Goal: Task Accomplishment & Management: Use online tool/utility

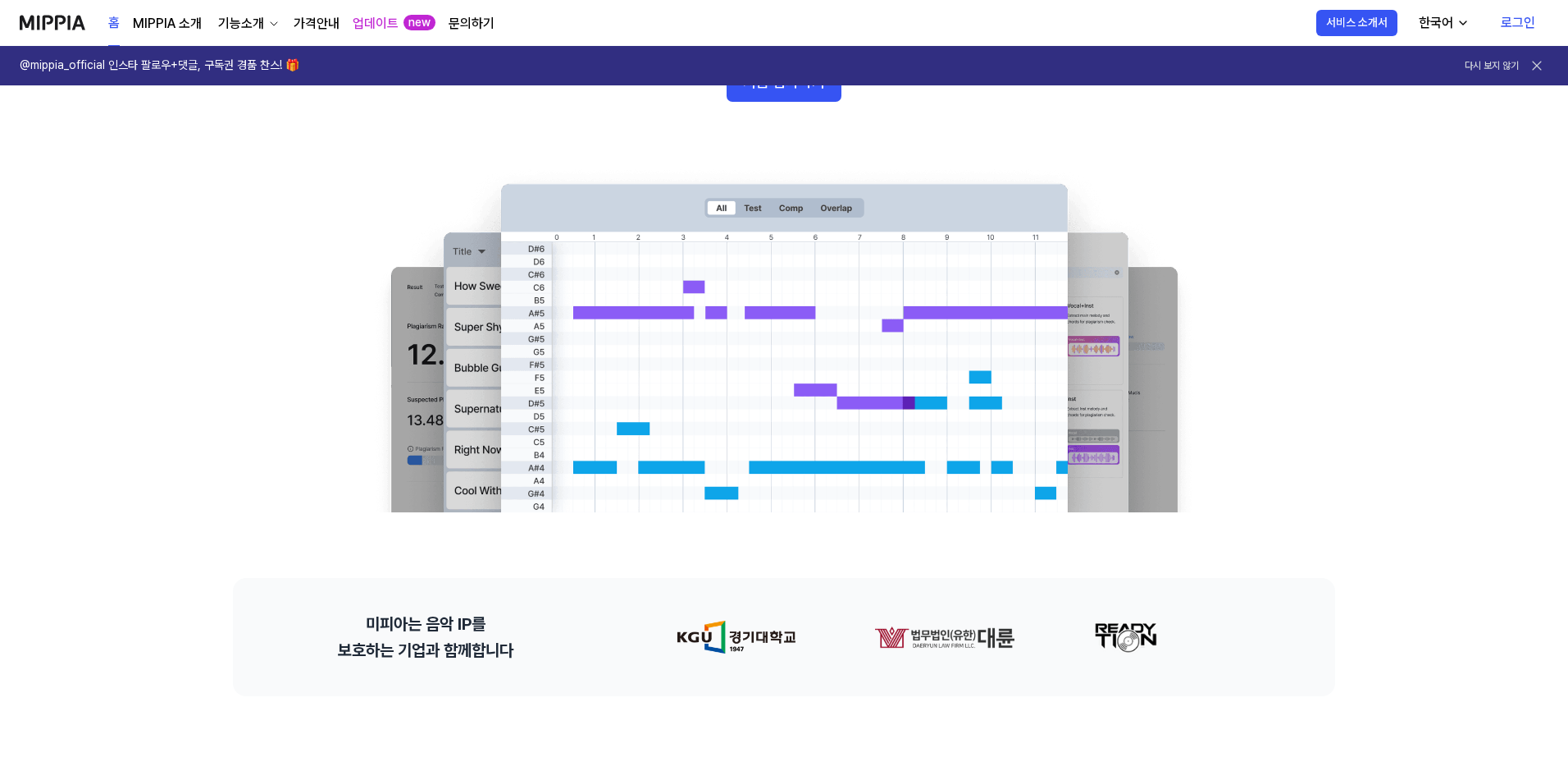
scroll to position [164, 0]
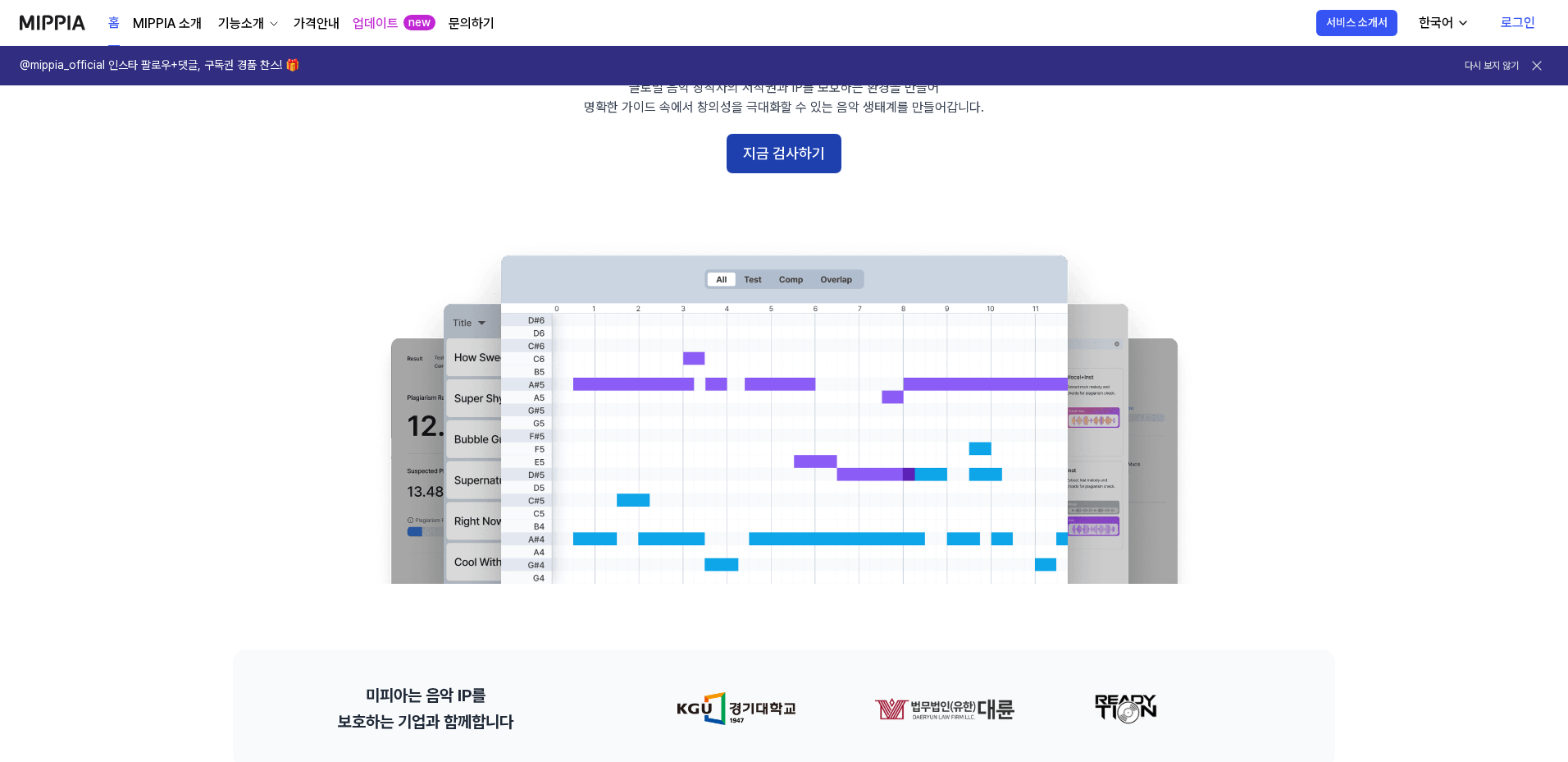
click at [760, 165] on button "지금 검사하기" at bounding box center [784, 153] width 115 height 39
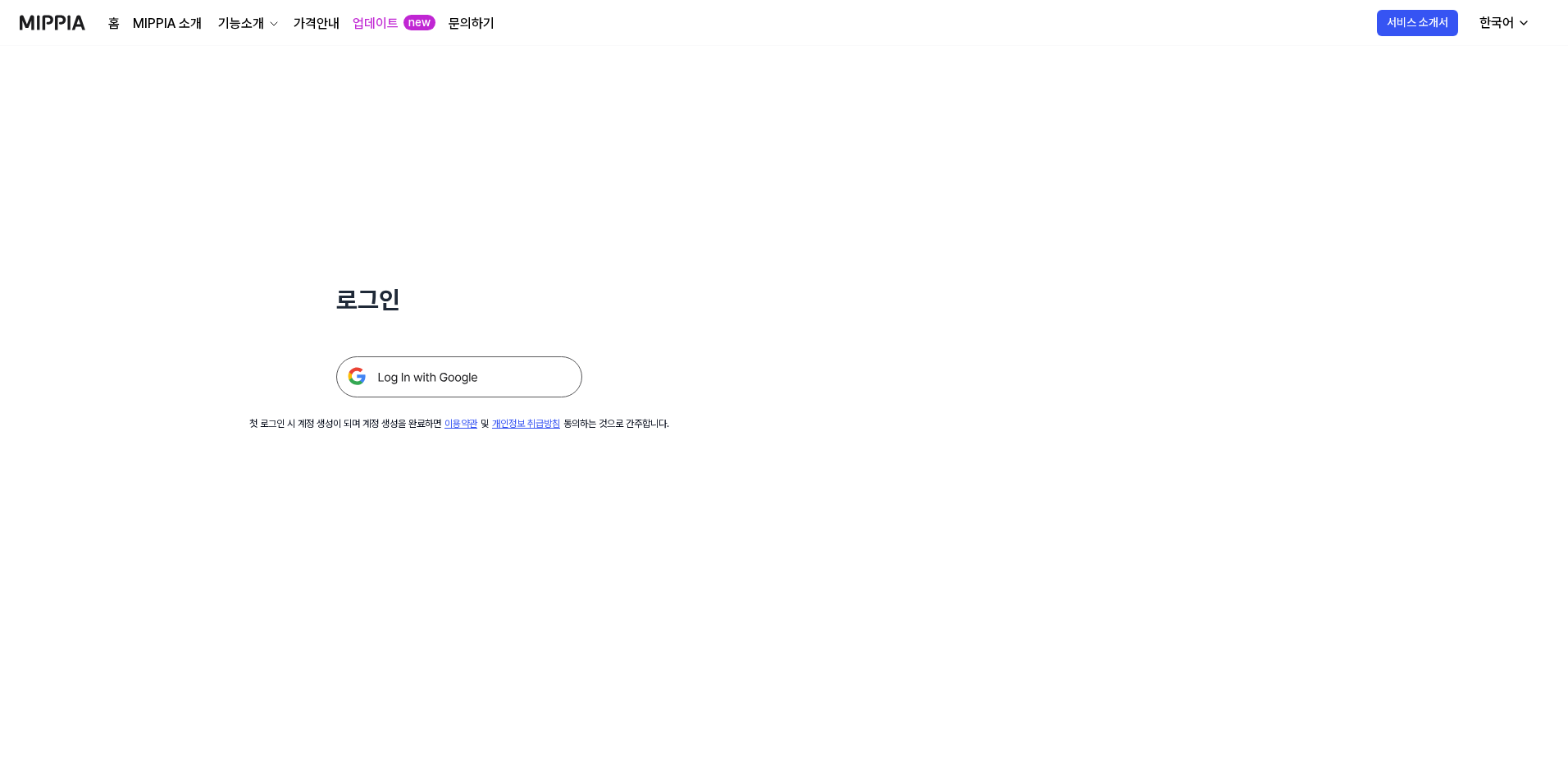
click at [414, 374] on img at bounding box center [459, 376] width 246 height 41
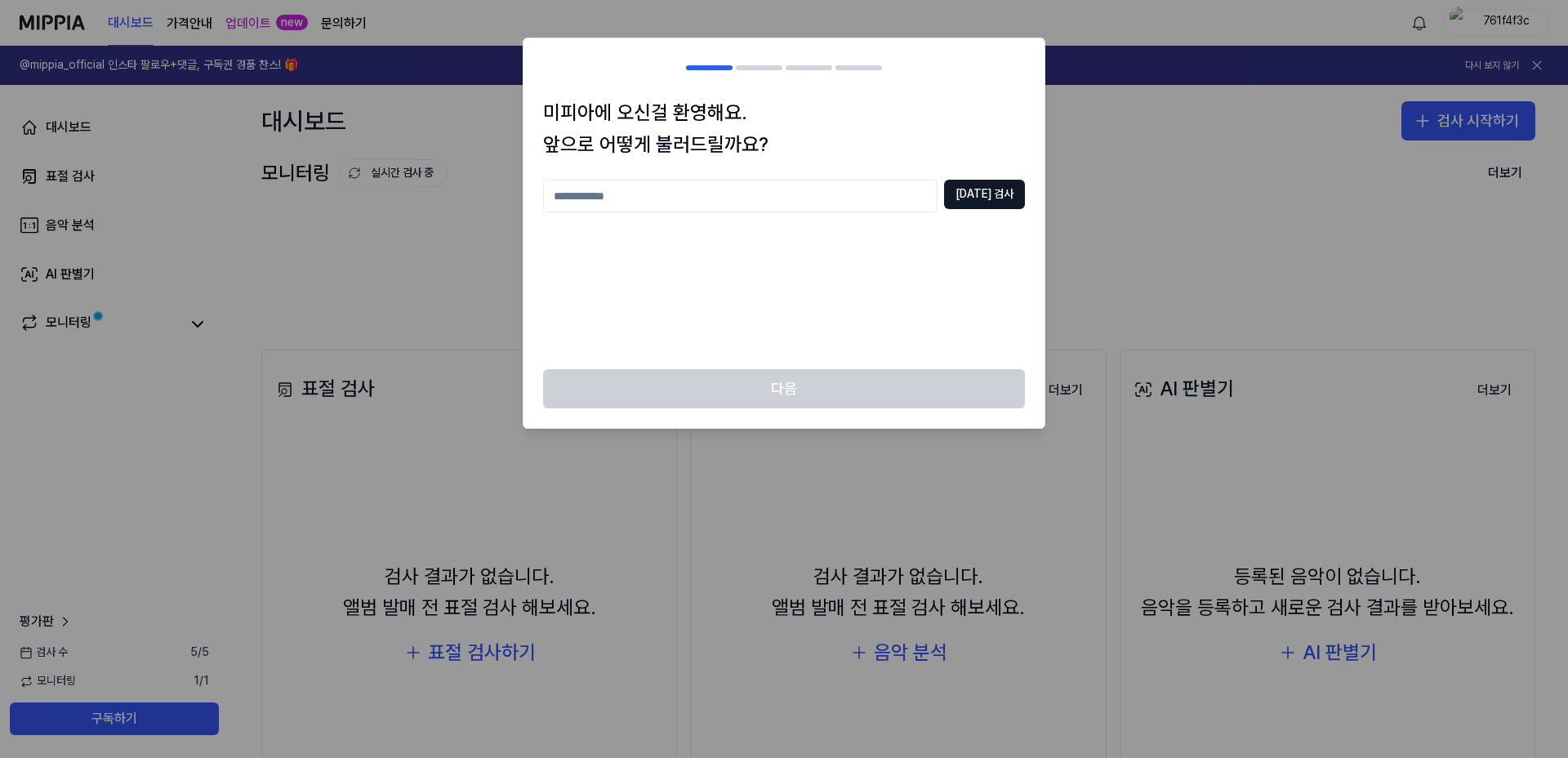
click at [904, 193] on input "text" at bounding box center [740, 196] width 395 height 33
type input "****"
click at [993, 204] on button "[DATE] 검사" at bounding box center [985, 194] width 81 height 30
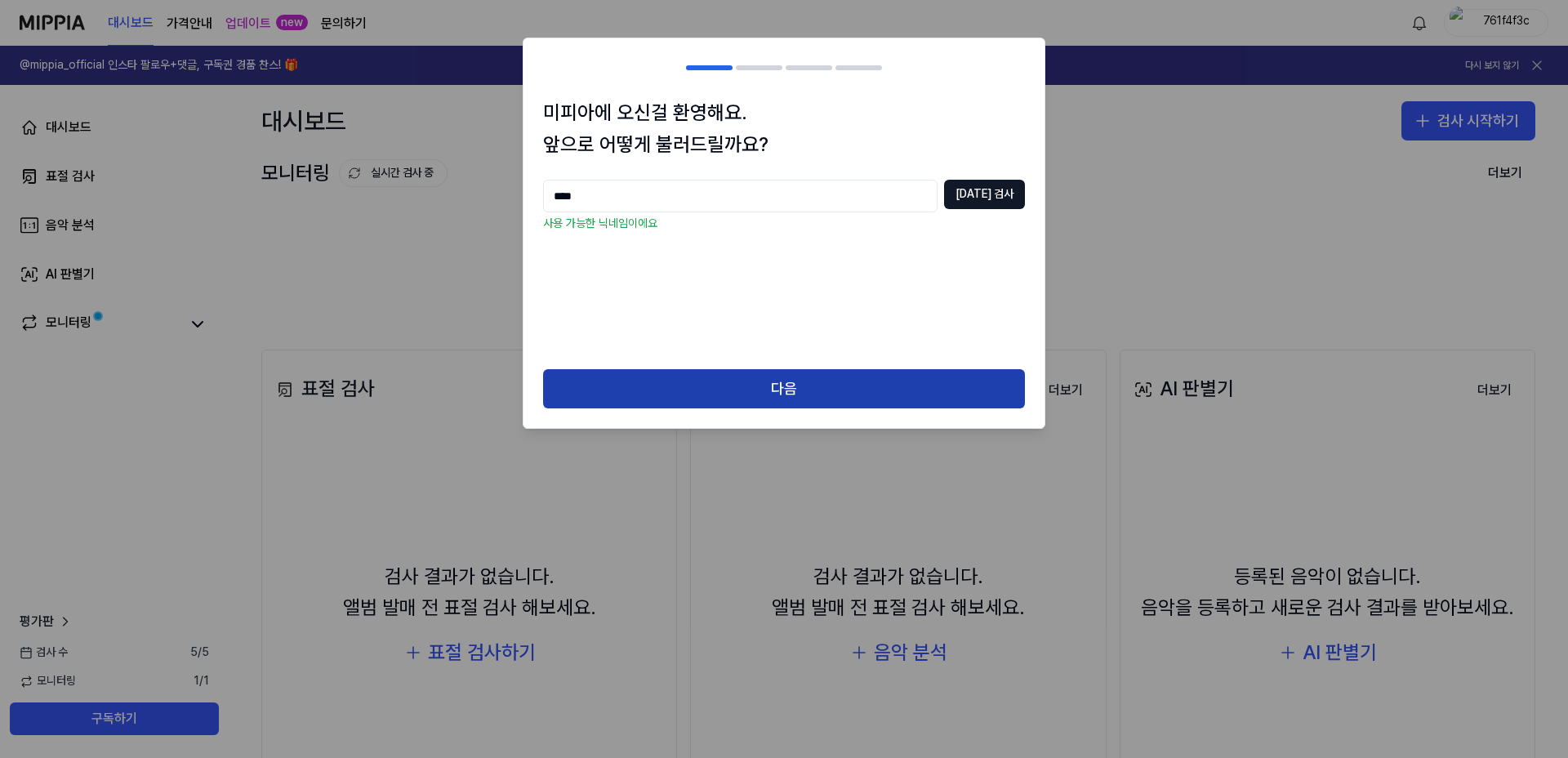
click at [839, 393] on button "다음" at bounding box center [784, 389] width 482 height 39
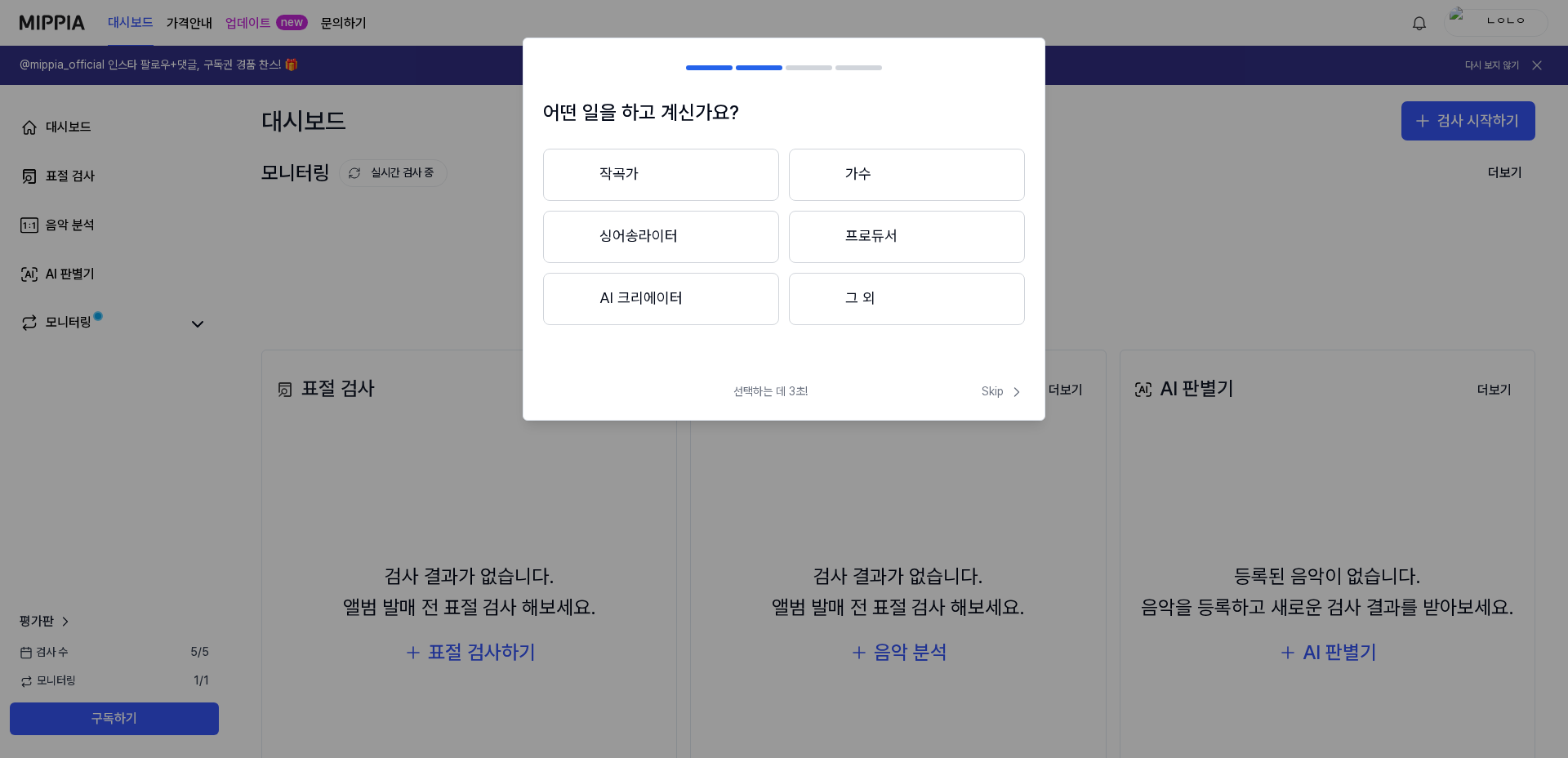
click at [686, 168] on button "작곡가" at bounding box center [661, 175] width 236 height 52
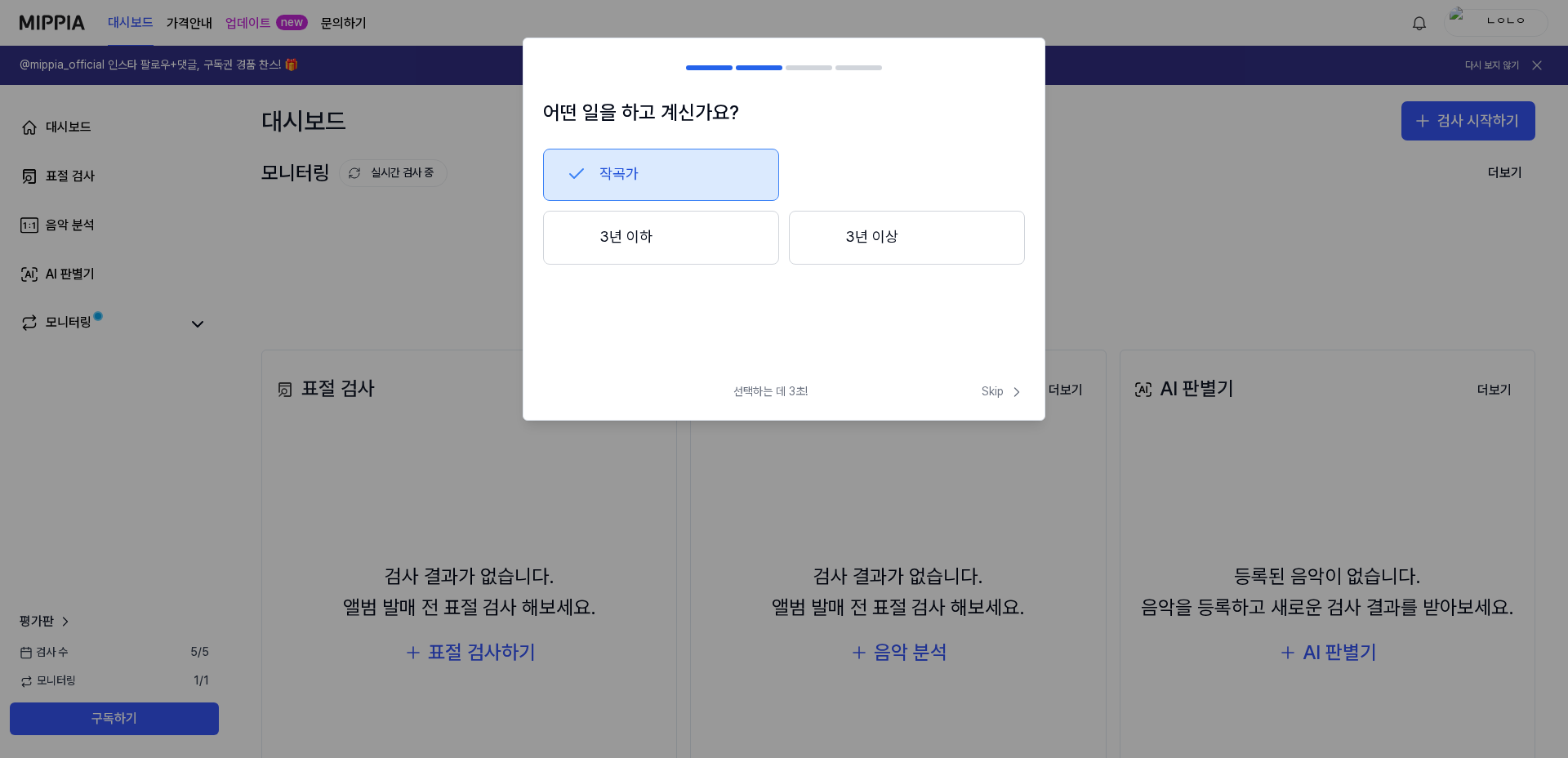
click at [848, 248] on button "3년 이상" at bounding box center [906, 237] width 236 height 54
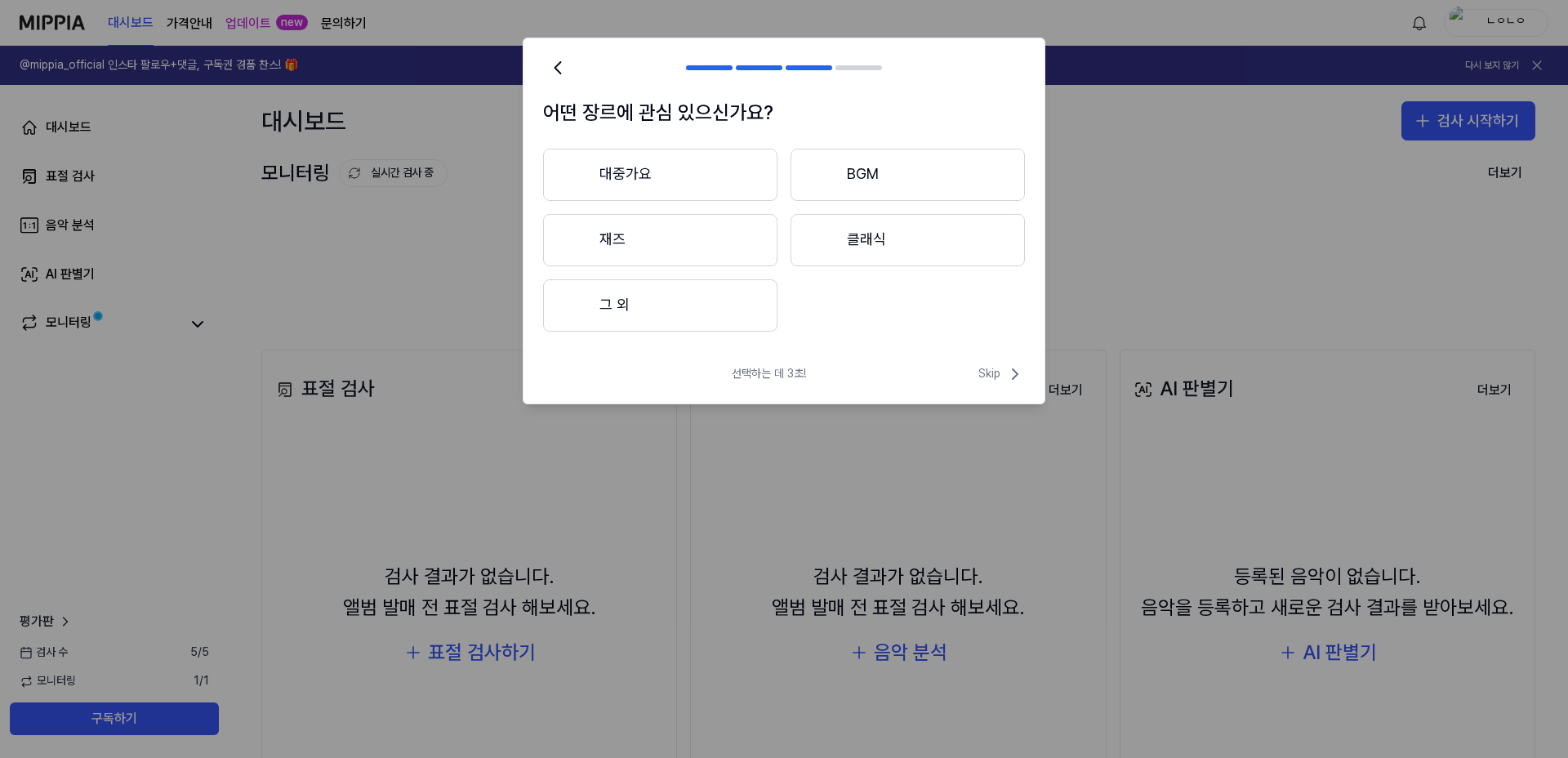
click at [685, 187] on button "대중가요" at bounding box center [660, 175] width 234 height 52
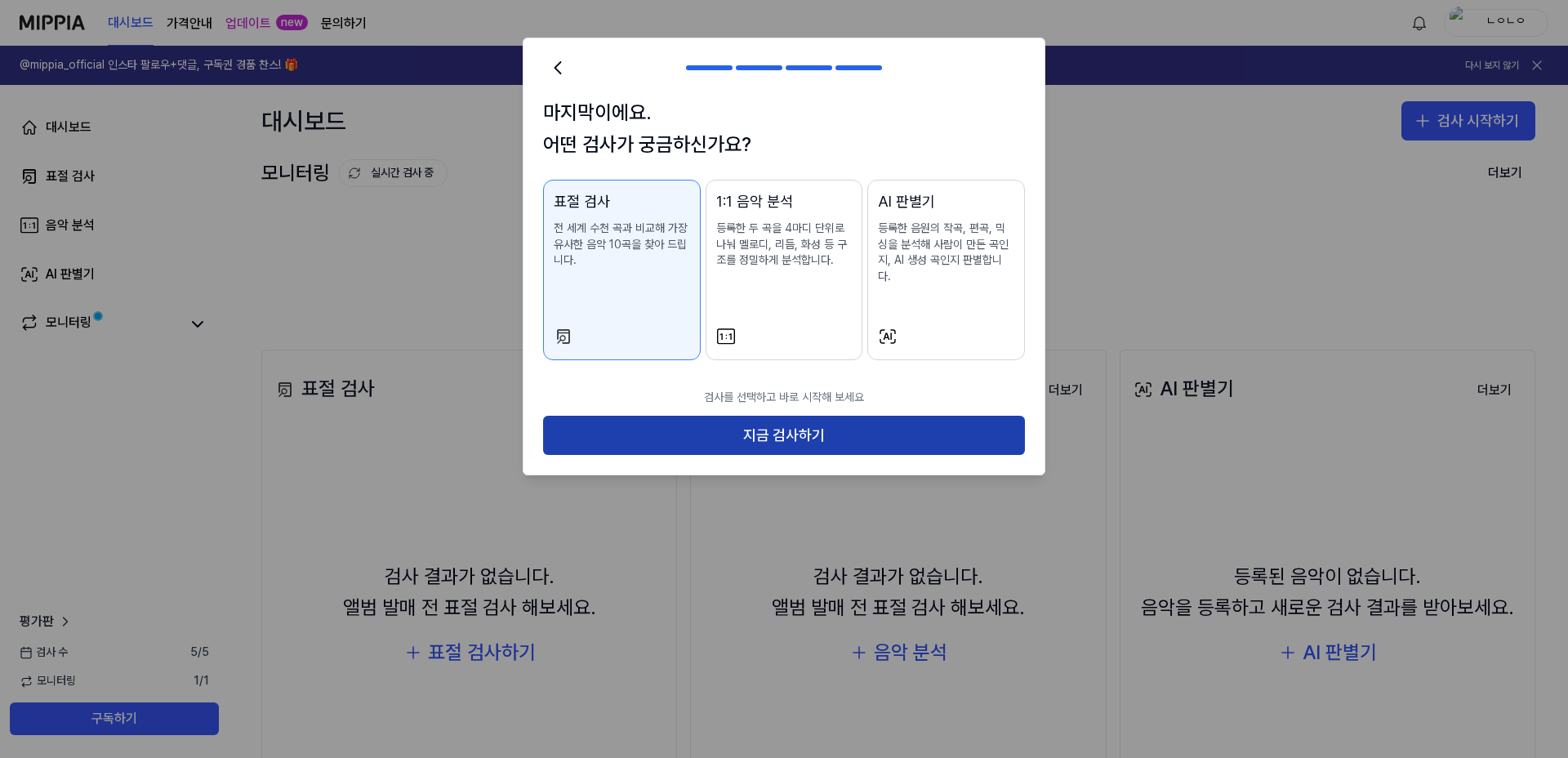
click at [782, 419] on button "지금 검사하기" at bounding box center [784, 435] width 482 height 39
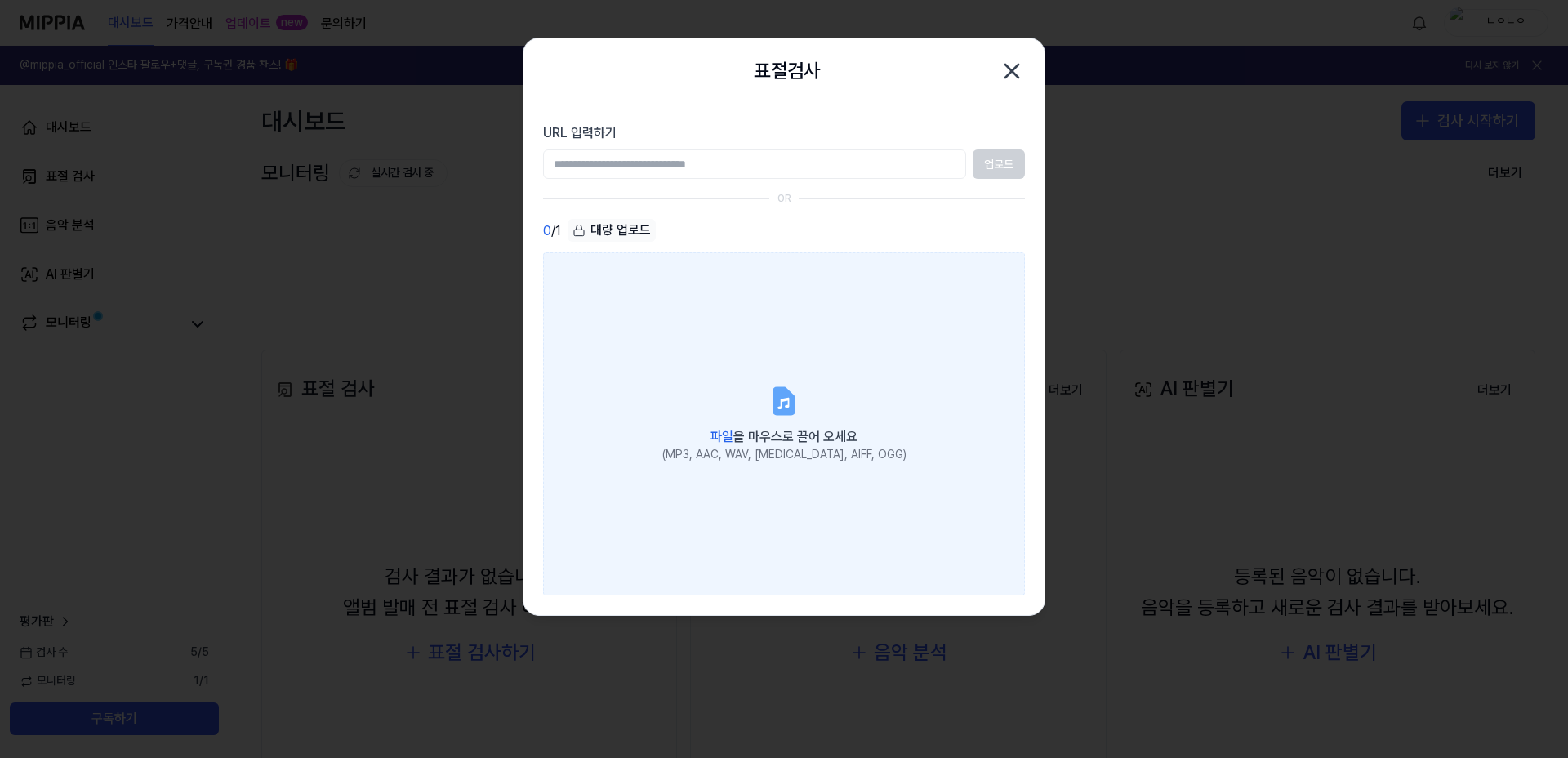
click at [741, 379] on label "파일 을 마우스로 끌어 오세요 (MP3, AAC, WAV, [MEDICAL_DATA], AIFF, OGG)" at bounding box center [784, 424] width 482 height 343
click at [0, 0] on input "파일 을 마우스로 끌어 오세요 (MP3, AAC, WAV, [MEDICAL_DATA], AIFF, OGG)" at bounding box center [0, 0] width 0 height 0
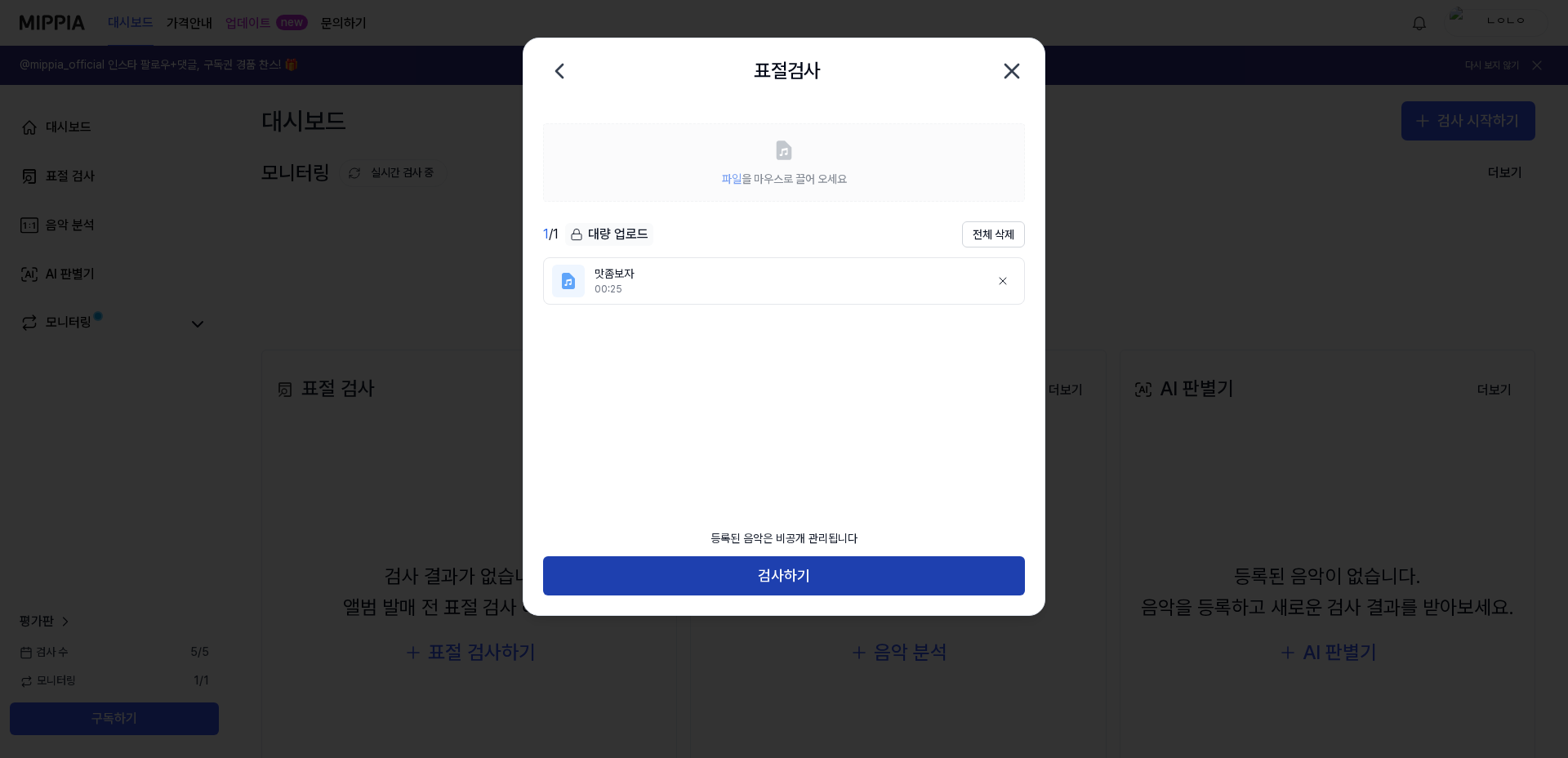
click at [842, 564] on button "검사하기" at bounding box center [784, 575] width 482 height 39
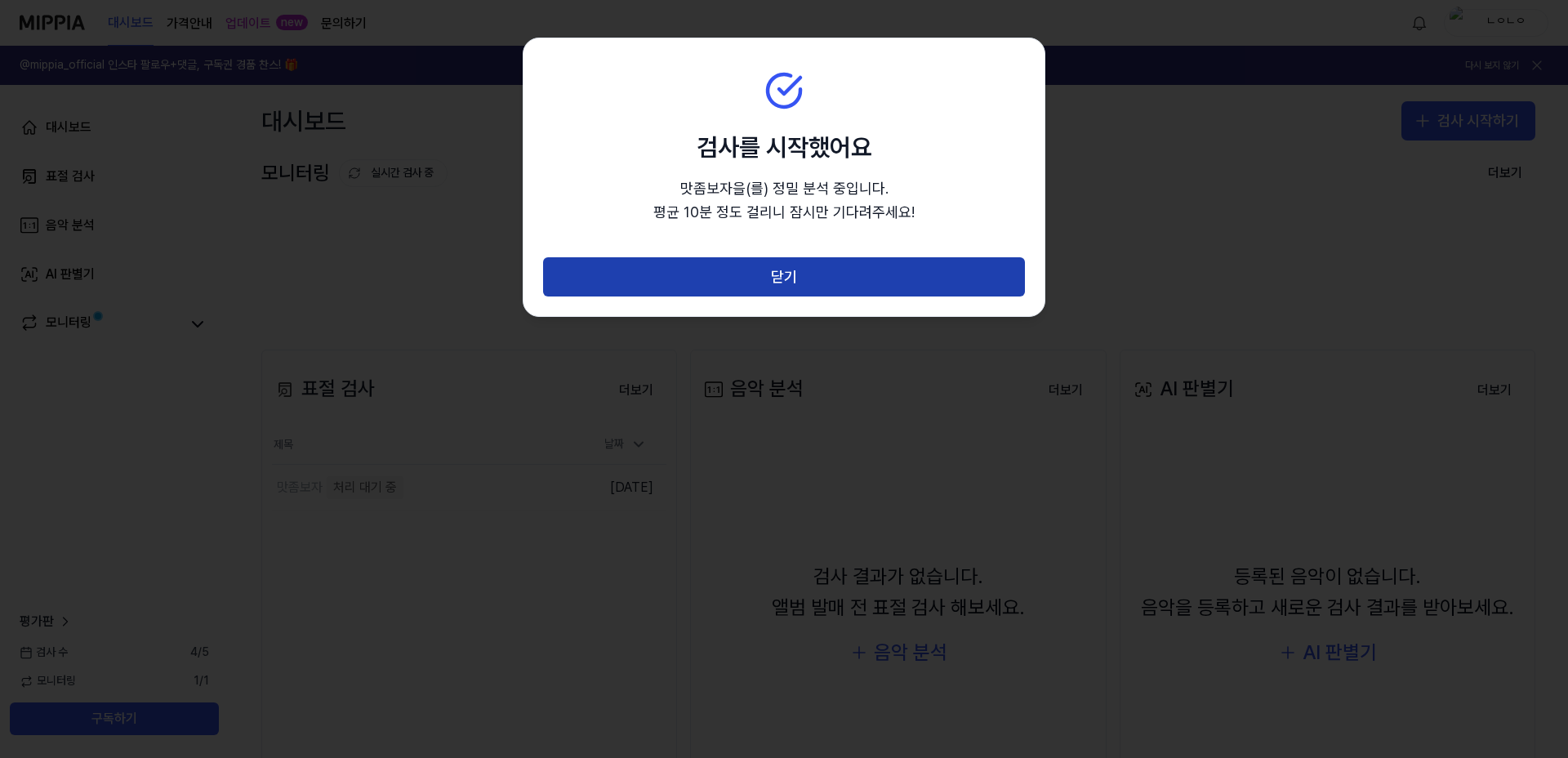
click at [739, 272] on button "닫기" at bounding box center [784, 276] width 482 height 39
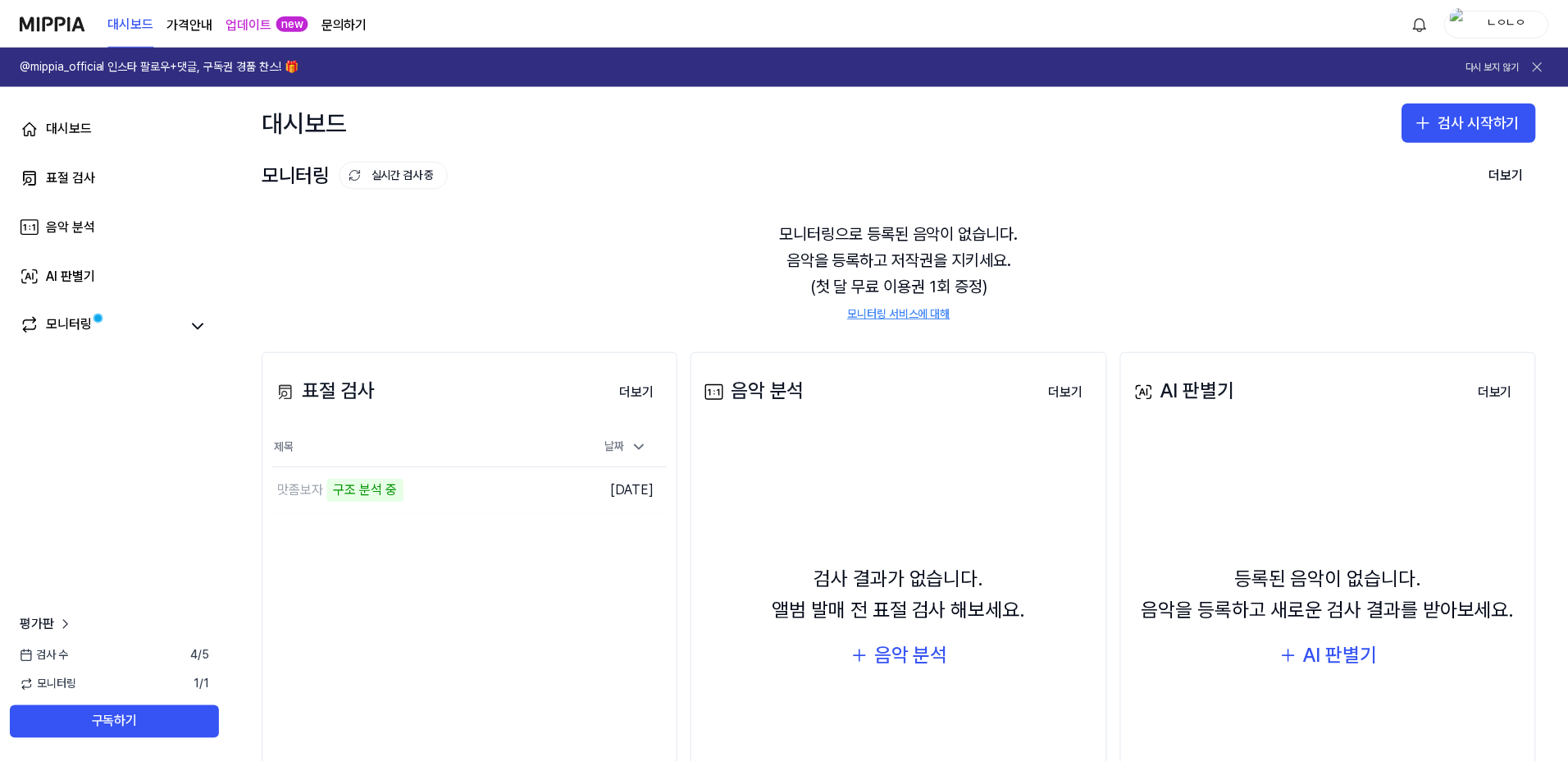
scroll to position [133, 0]
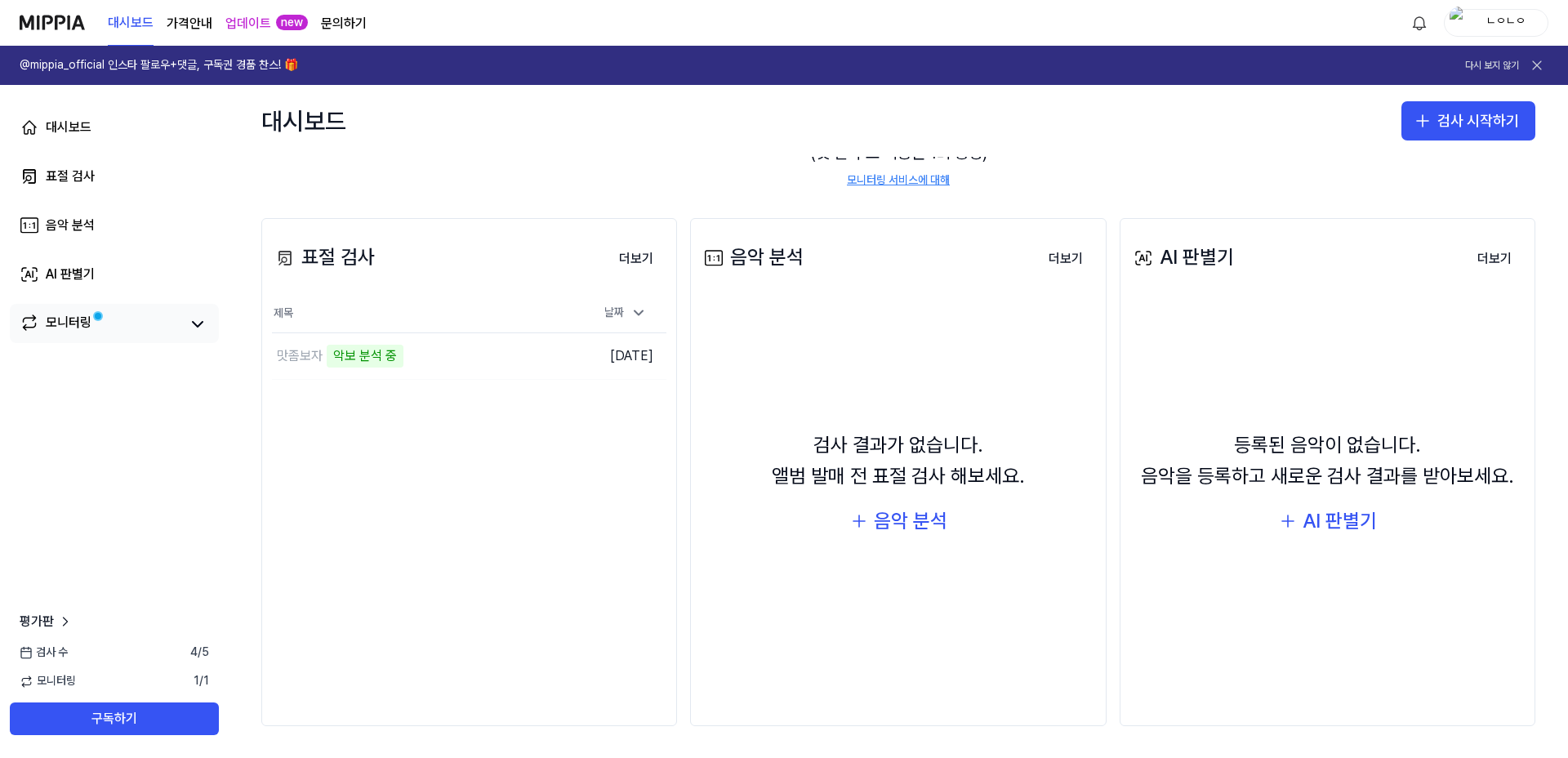
click at [107, 319] on link "모니터링" at bounding box center [99, 324] width 160 height 23
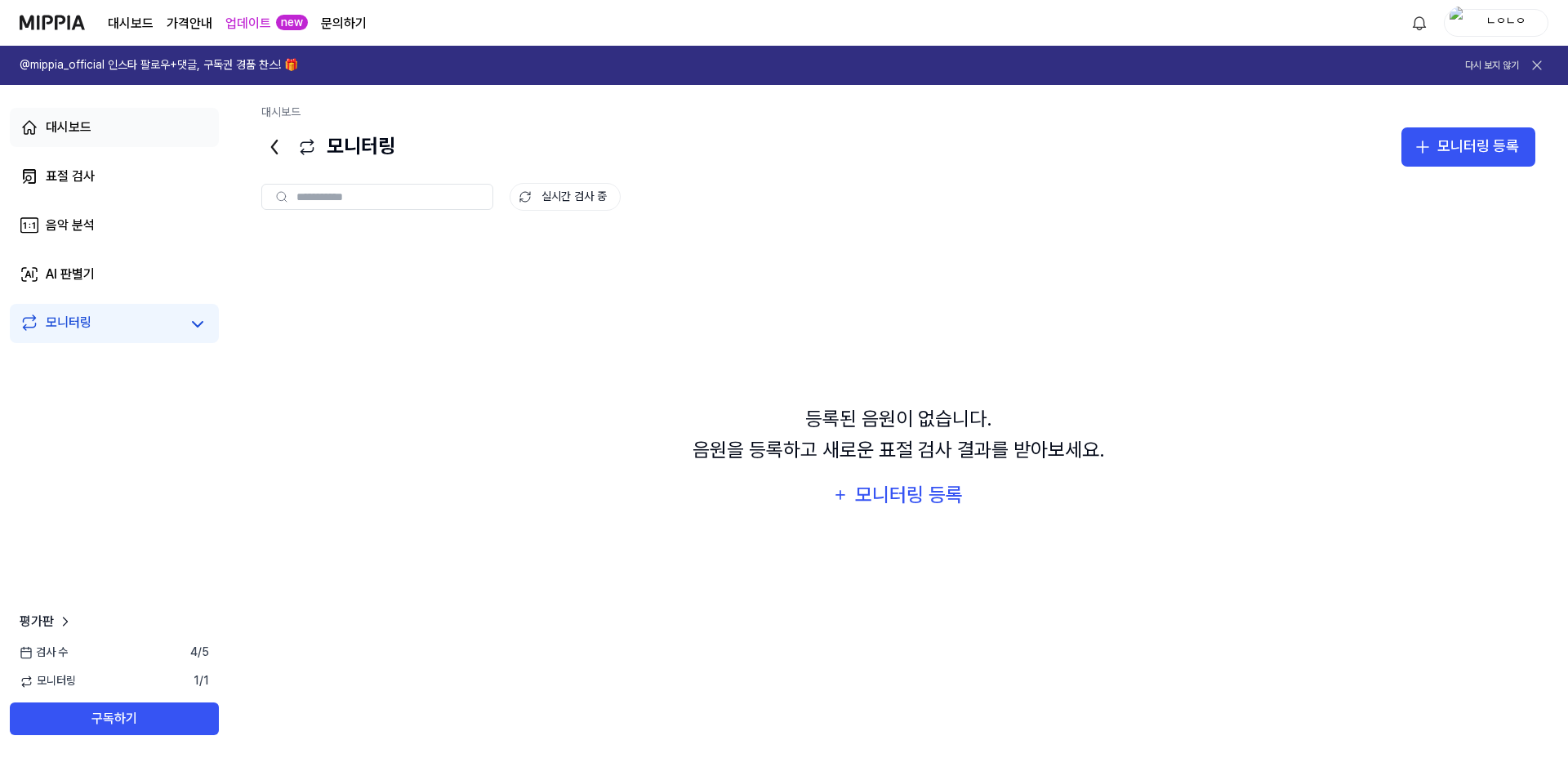
click at [98, 120] on link "대시보드" at bounding box center [114, 128] width 209 height 39
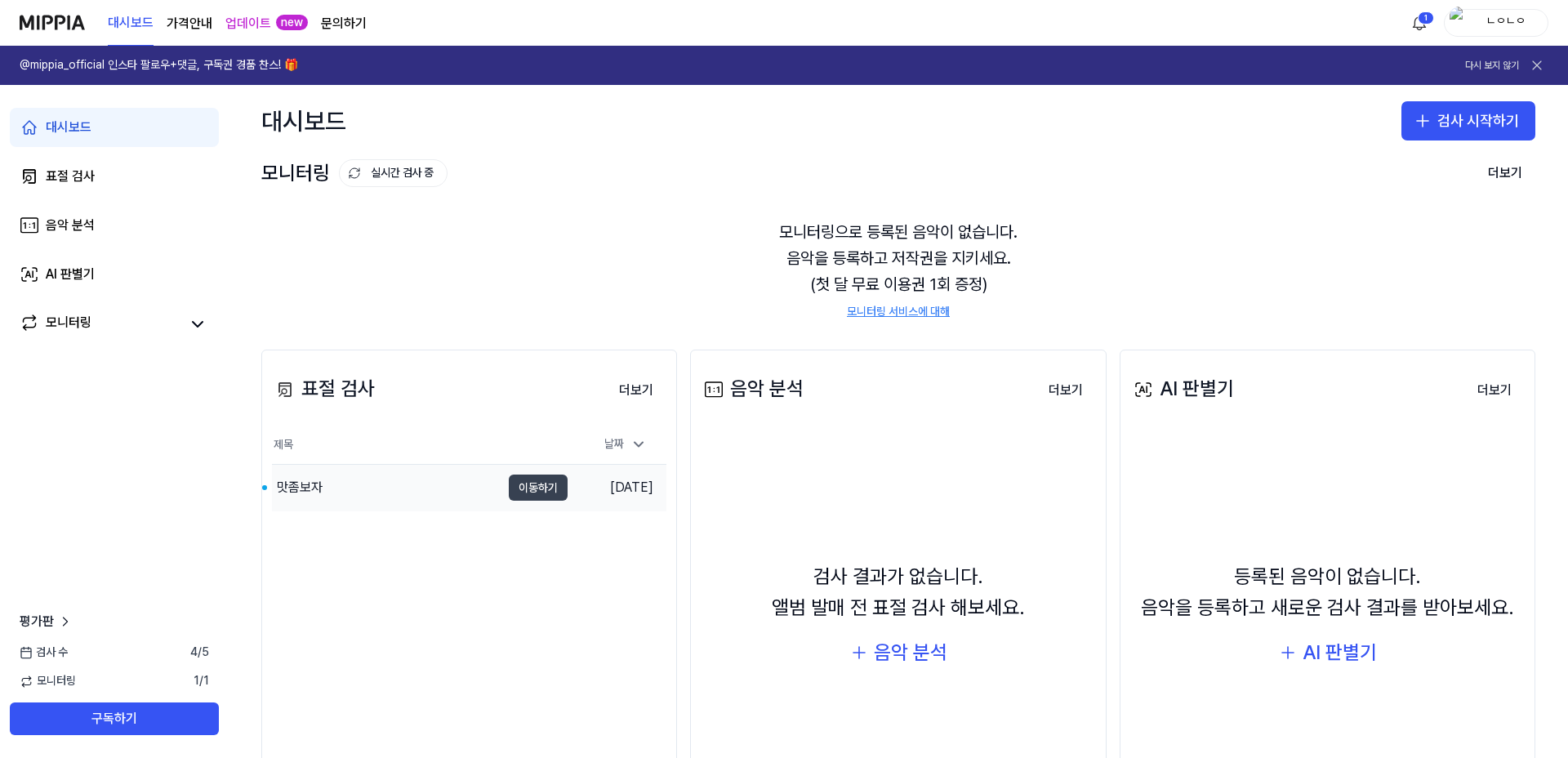
click at [524, 493] on button "이동하기" at bounding box center [538, 487] width 59 height 26
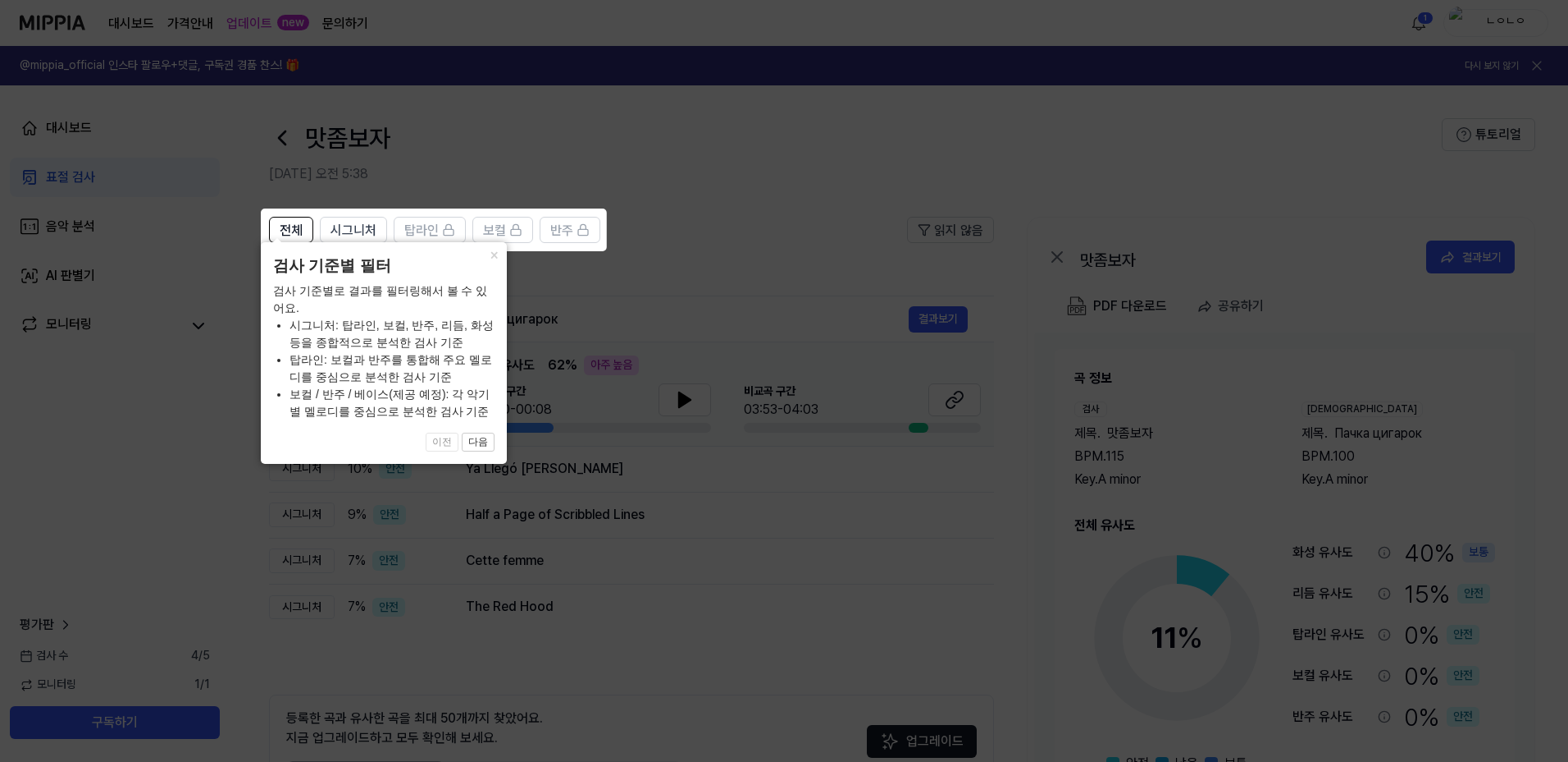
click at [610, 460] on icon at bounding box center [787, 381] width 1575 height 762
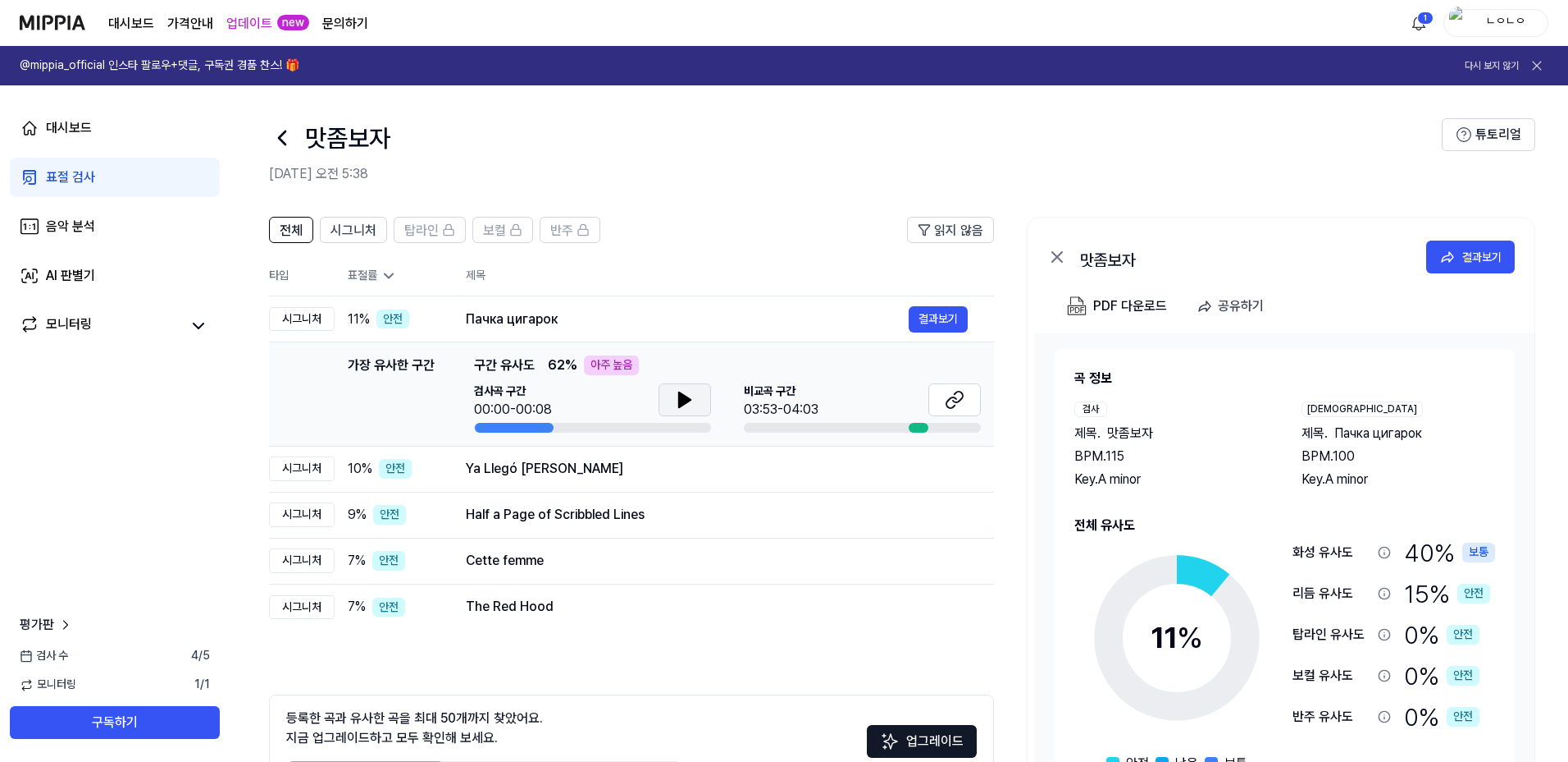
click at [679, 400] on icon at bounding box center [685, 399] width 12 height 14
click at [947, 408] on icon at bounding box center [954, 399] width 20 height 20
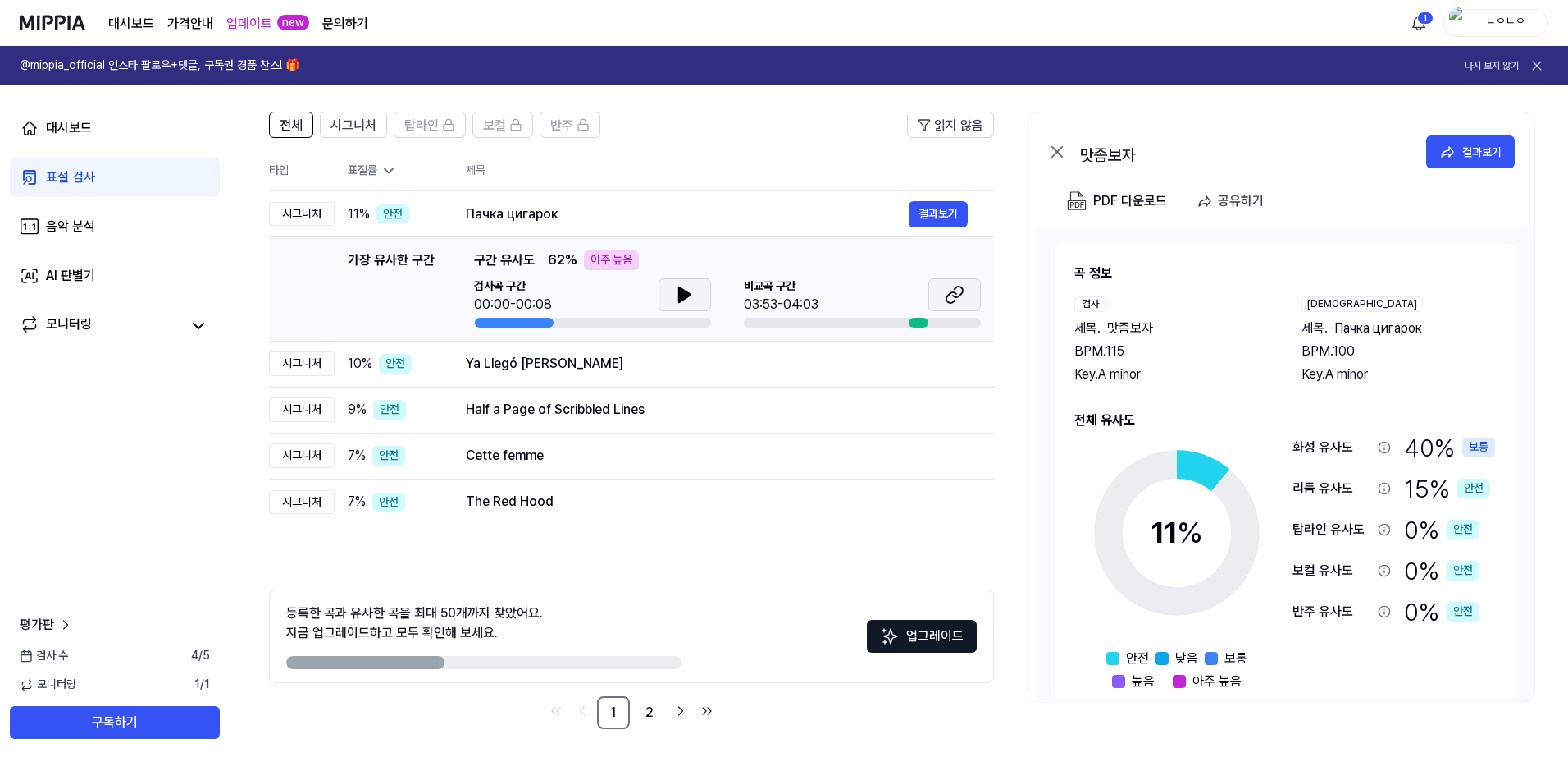
click at [942, 295] on button at bounding box center [955, 295] width 53 height 33
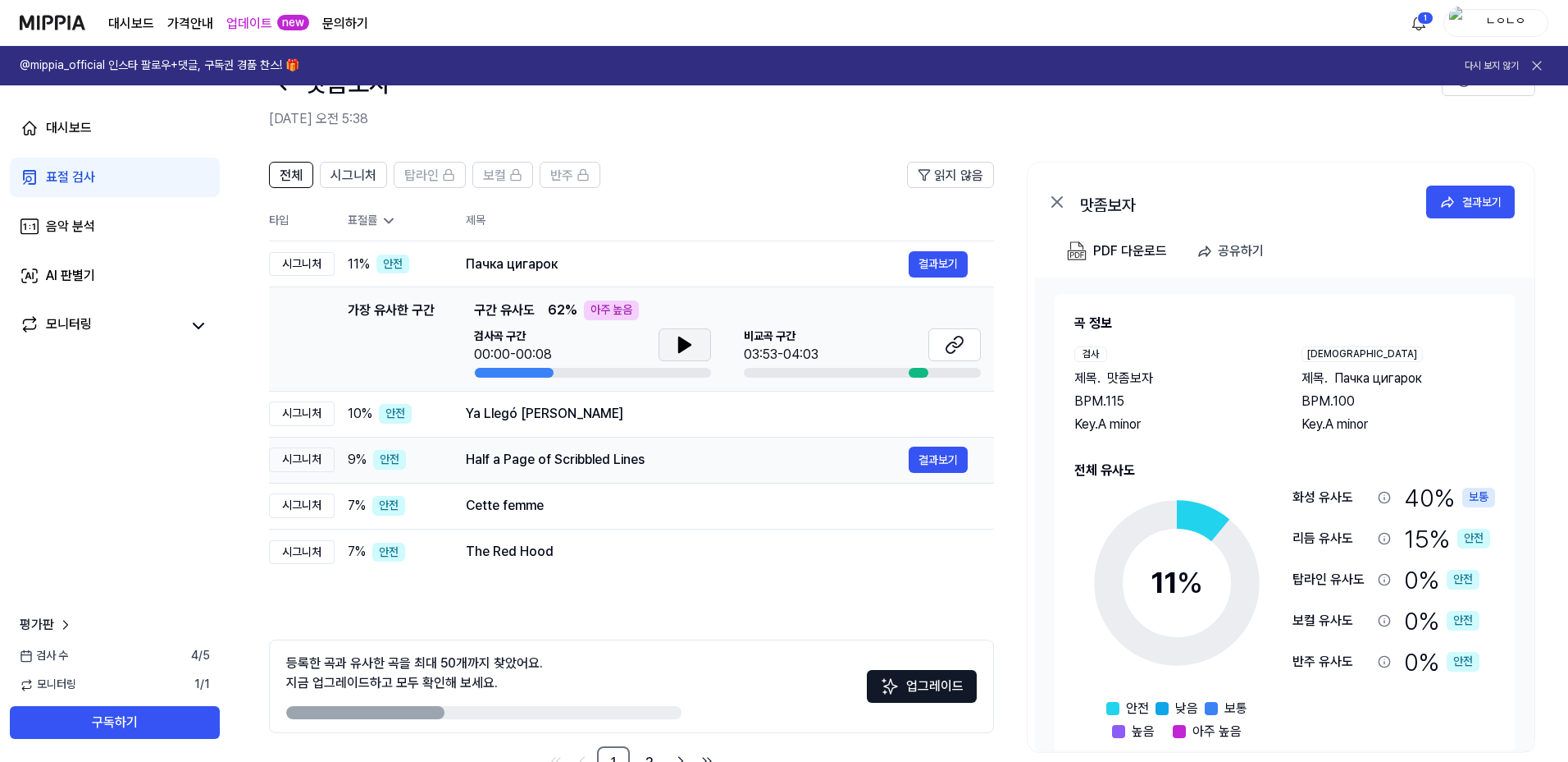
scroll to position [36, 0]
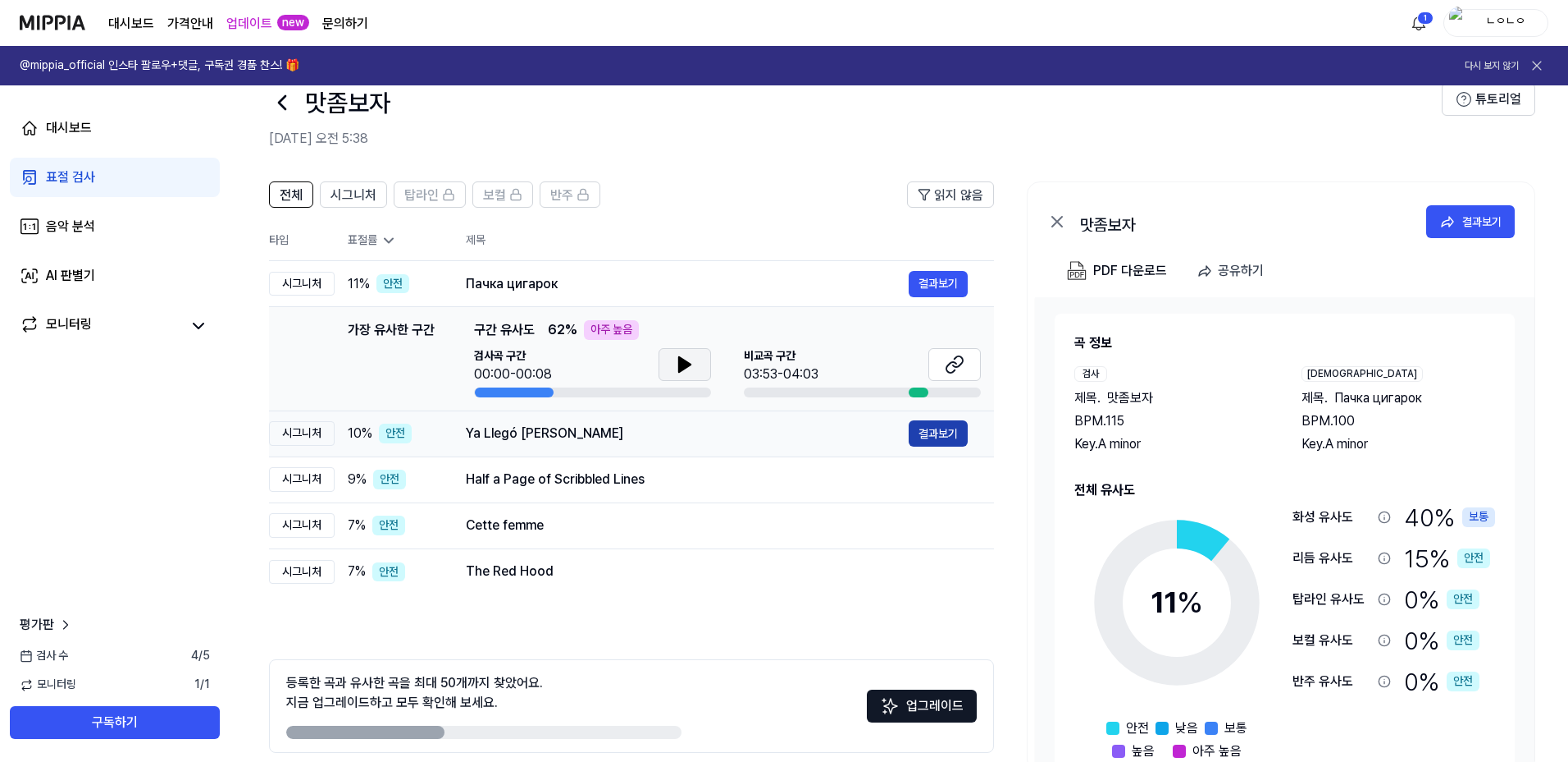
click at [930, 427] on button "결과보기" at bounding box center [939, 433] width 59 height 26
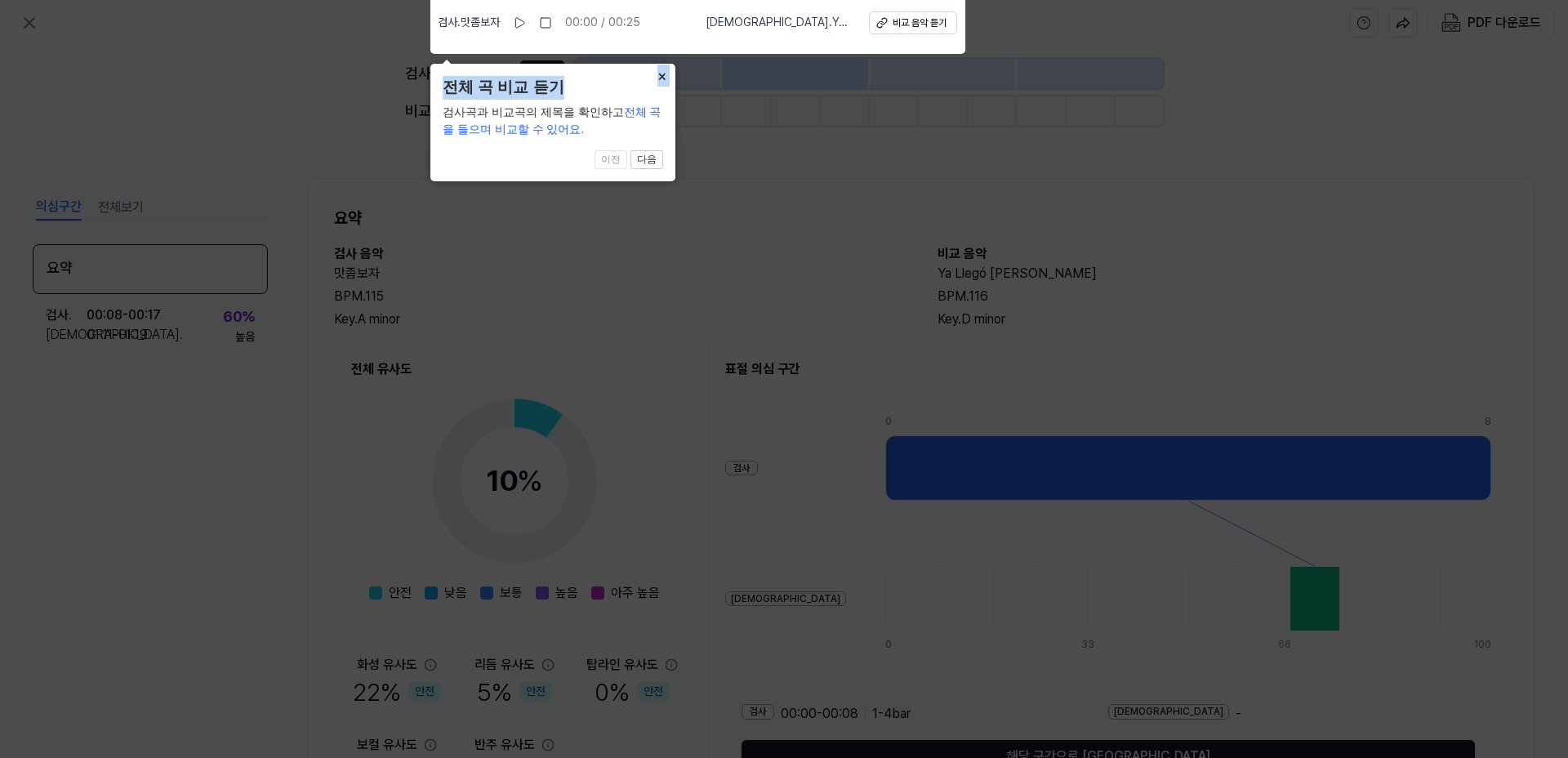
click at [656, 85] on div "× 전체 곡 비교 듣기 검사곡과 비교곡의 제목을 확인하고 전체 곡을 들으며 비교할 수 있어요. 1 of 4 이전 다음" at bounding box center [553, 122] width 245 height 117
click at [649, 156] on button "다음" at bounding box center [647, 160] width 33 height 19
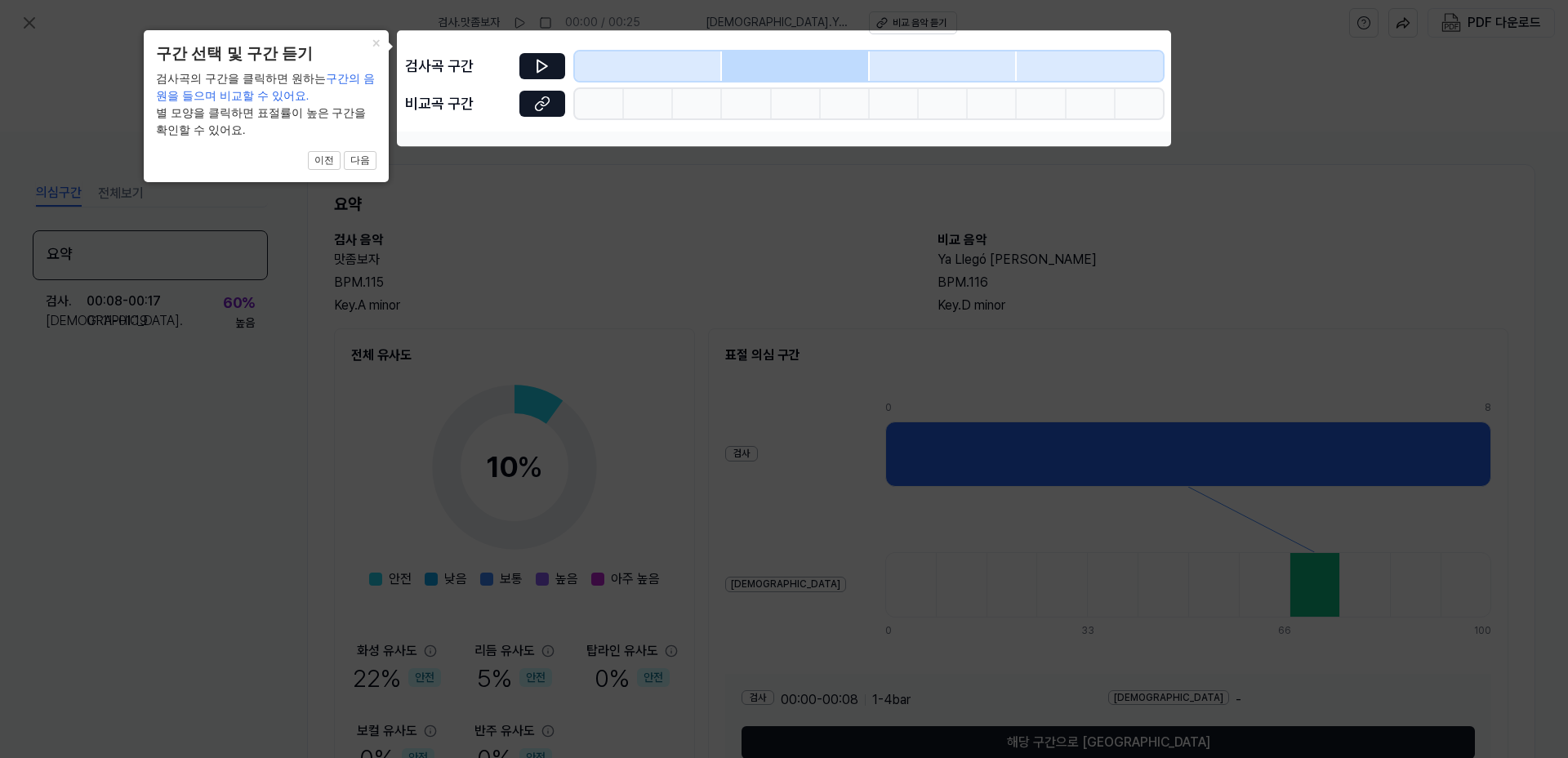
click at [656, 199] on icon at bounding box center [784, 379] width 1568 height 758
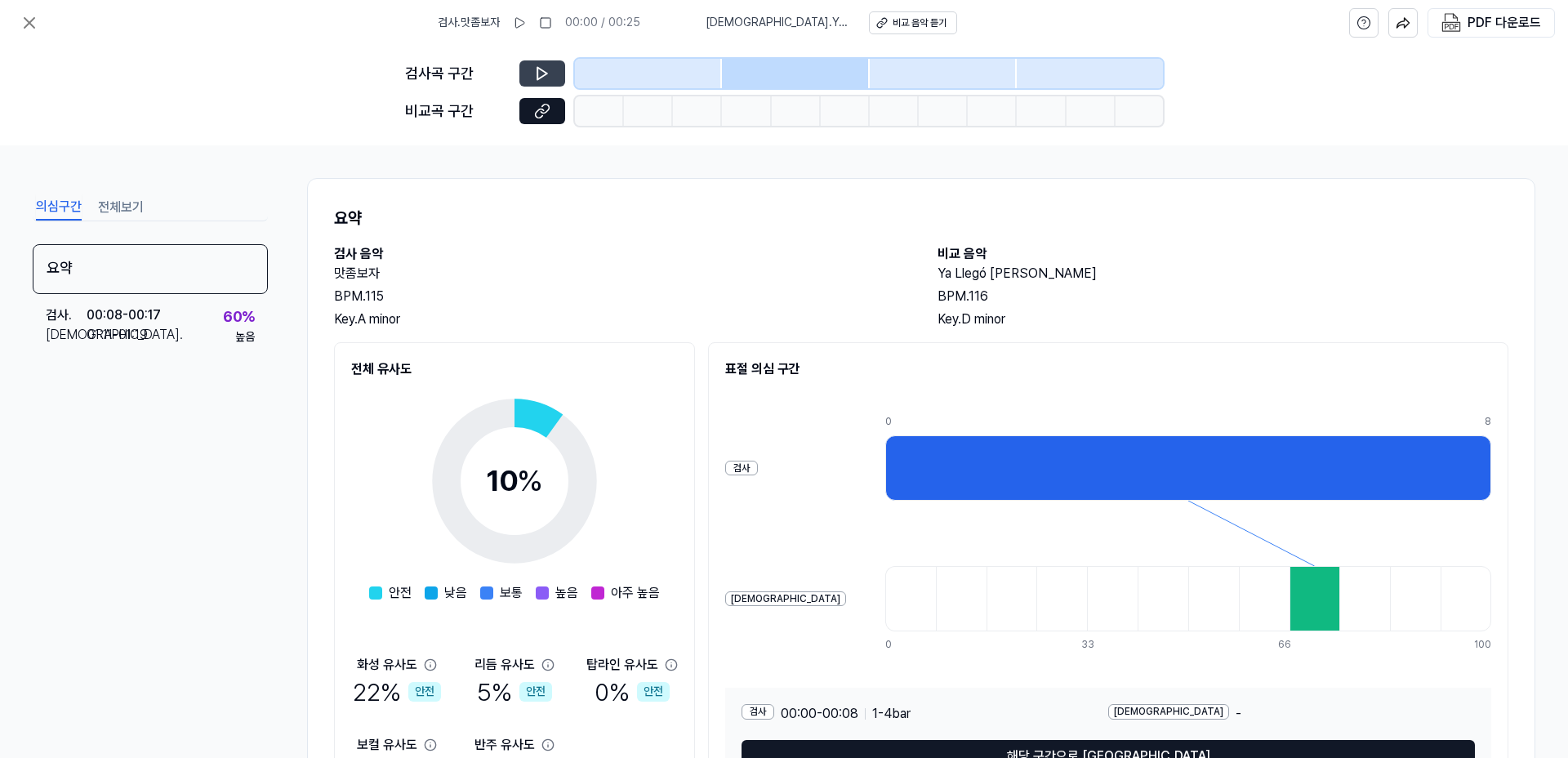
click at [540, 77] on icon at bounding box center [543, 74] width 10 height 12
click at [544, 76] on icon at bounding box center [542, 73] width 16 height 16
click at [966, 70] on div at bounding box center [943, 74] width 147 height 30
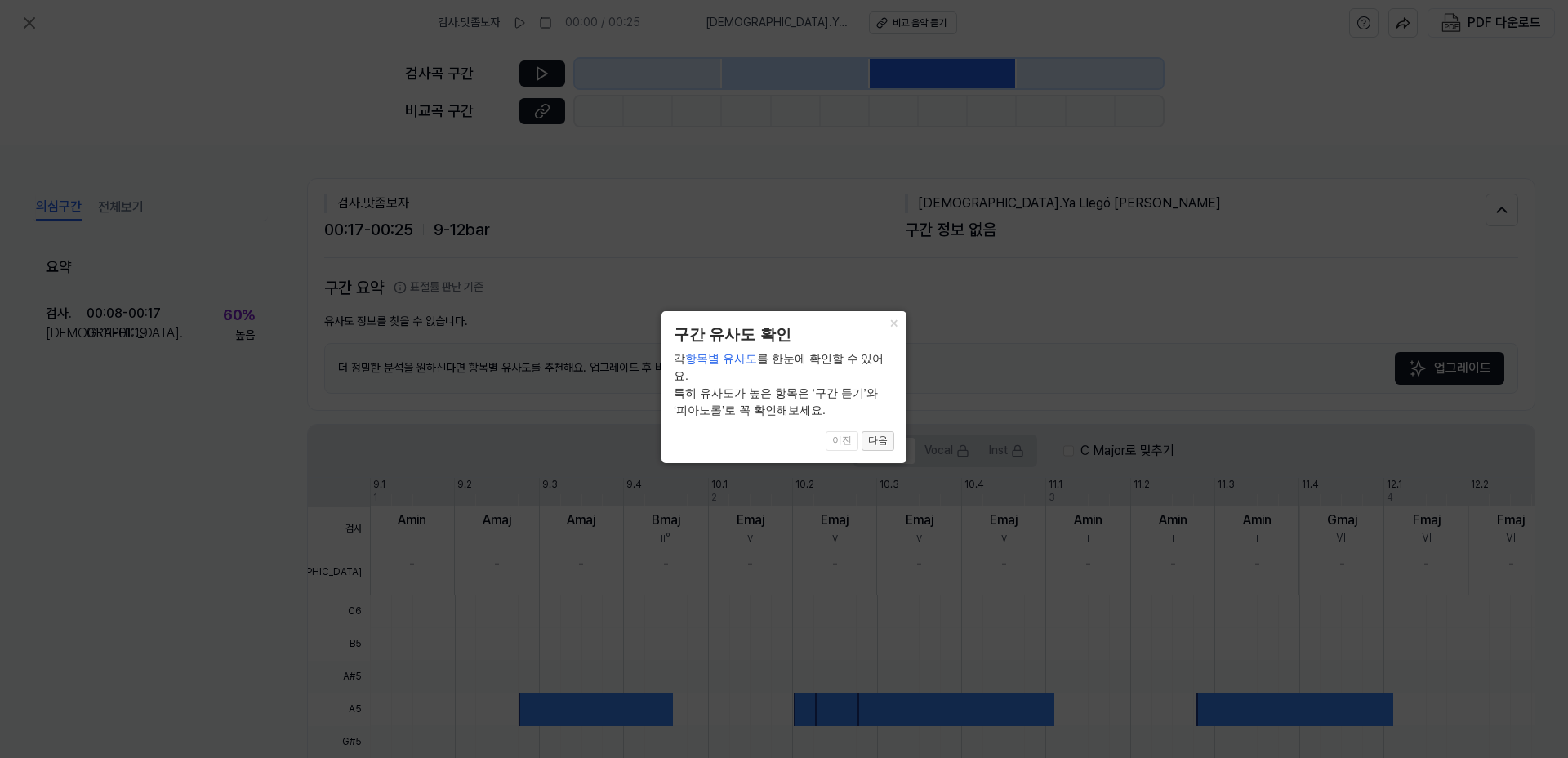
click at [882, 431] on button "다음" at bounding box center [877, 440] width 33 height 19
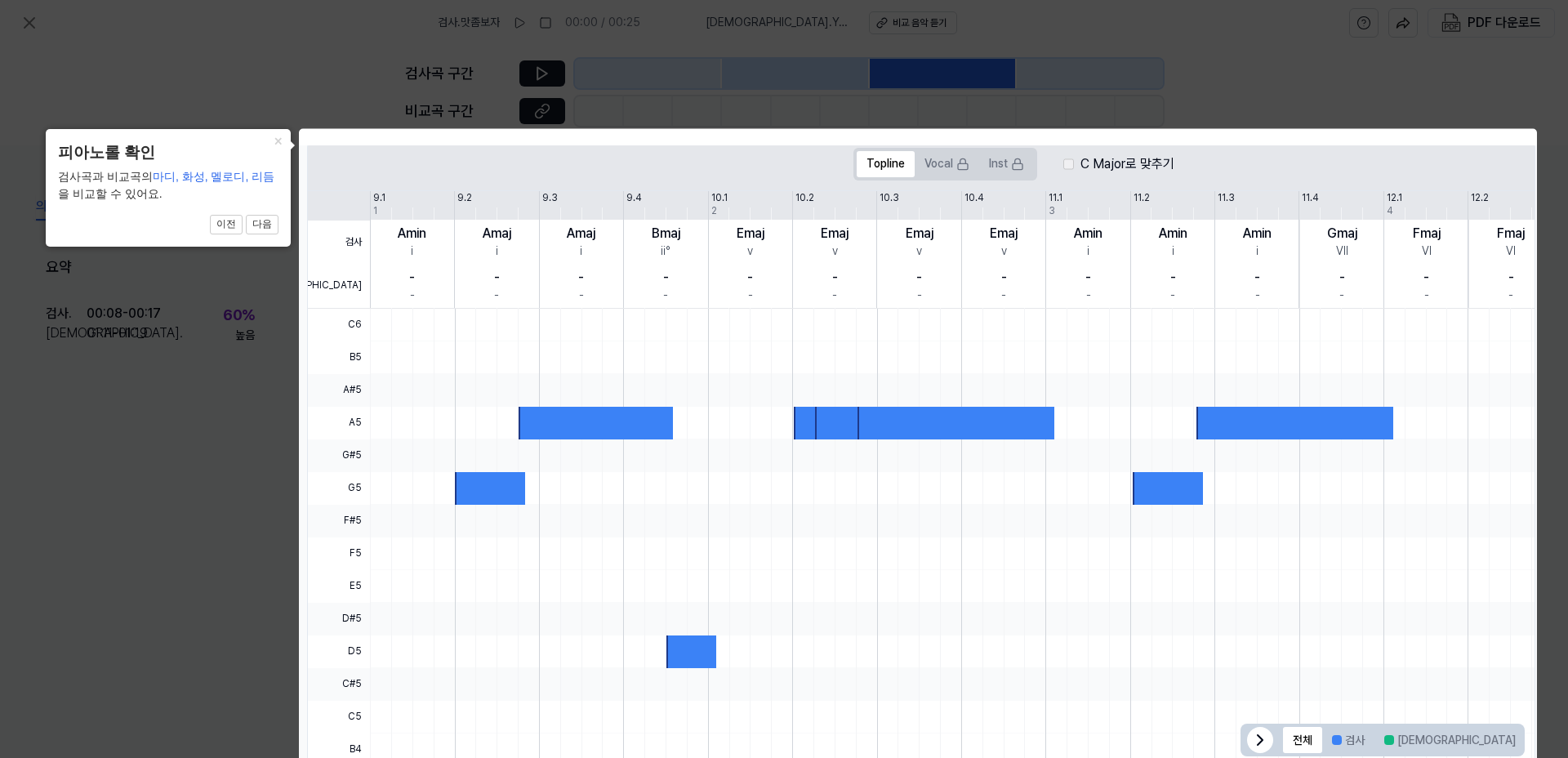
click button "×" at bounding box center [277, 140] width 26 height 23
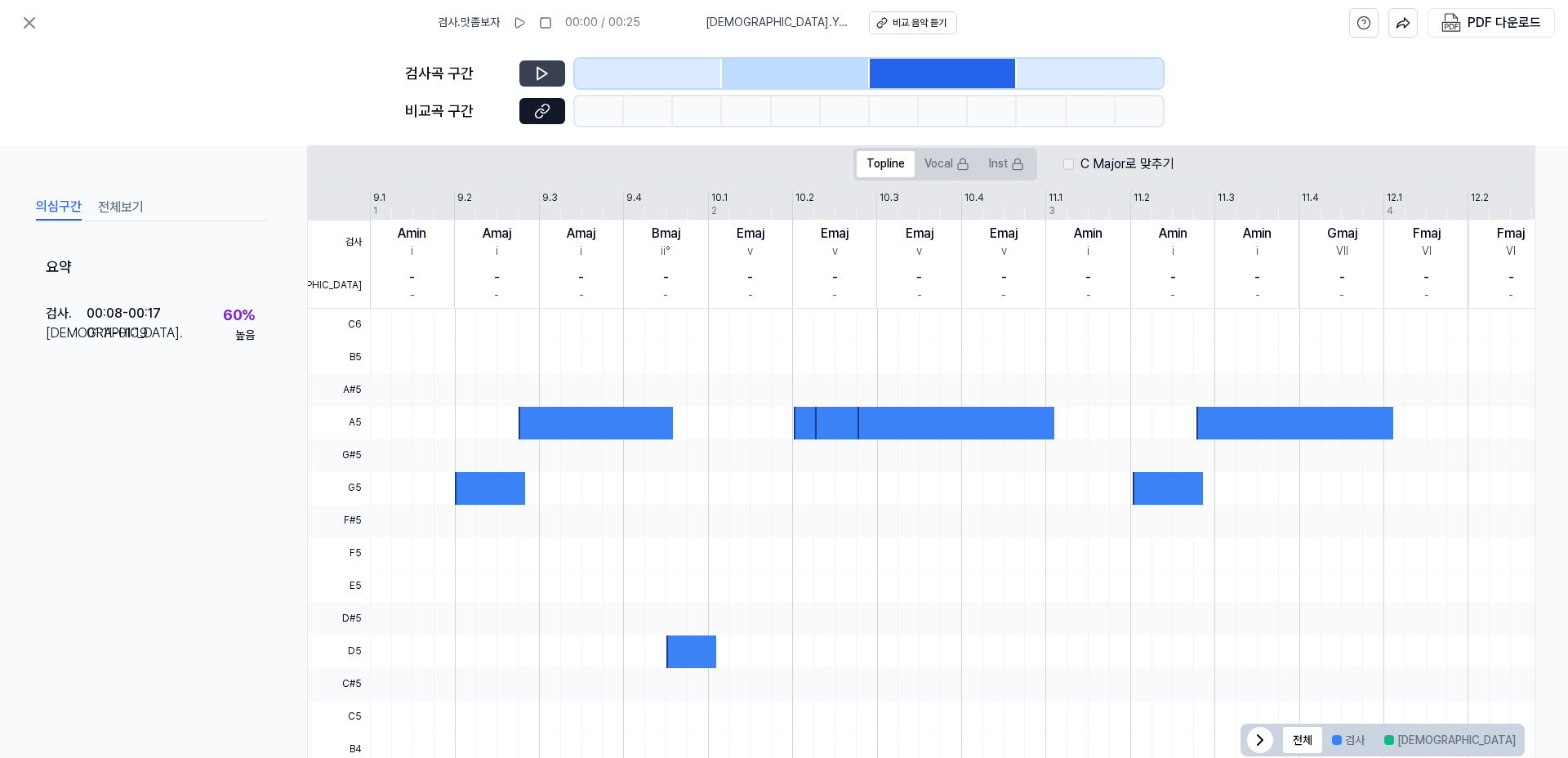
click at [543, 74] on icon at bounding box center [542, 73] width 16 height 16
click at [755, 74] on div at bounding box center [795, 74] width 147 height 30
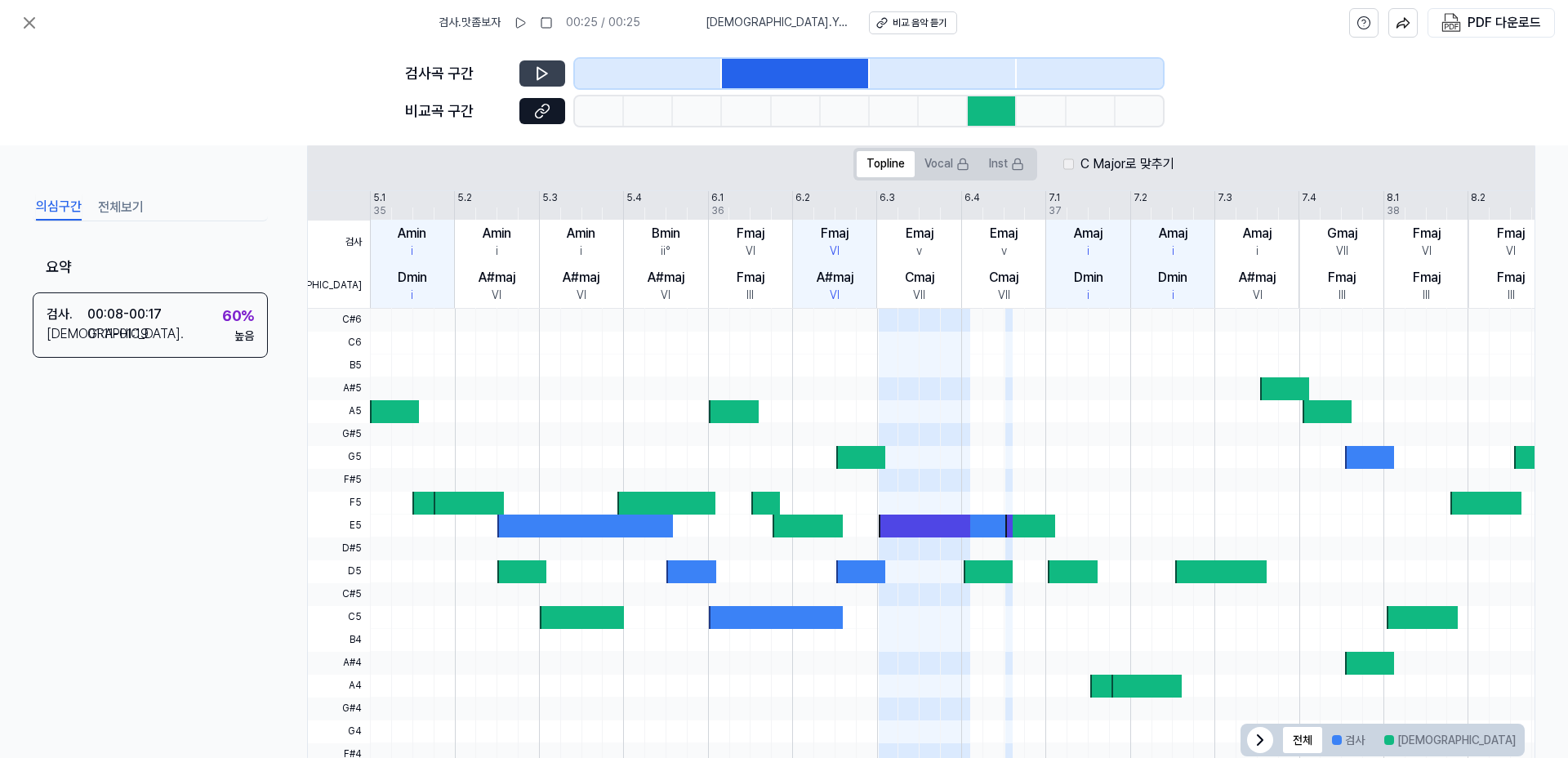
click at [968, 106] on div at bounding box center [992, 111] width 49 height 30
click at [986, 110] on div at bounding box center [992, 111] width 49 height 30
click at [534, 117] on icon at bounding box center [542, 111] width 16 height 16
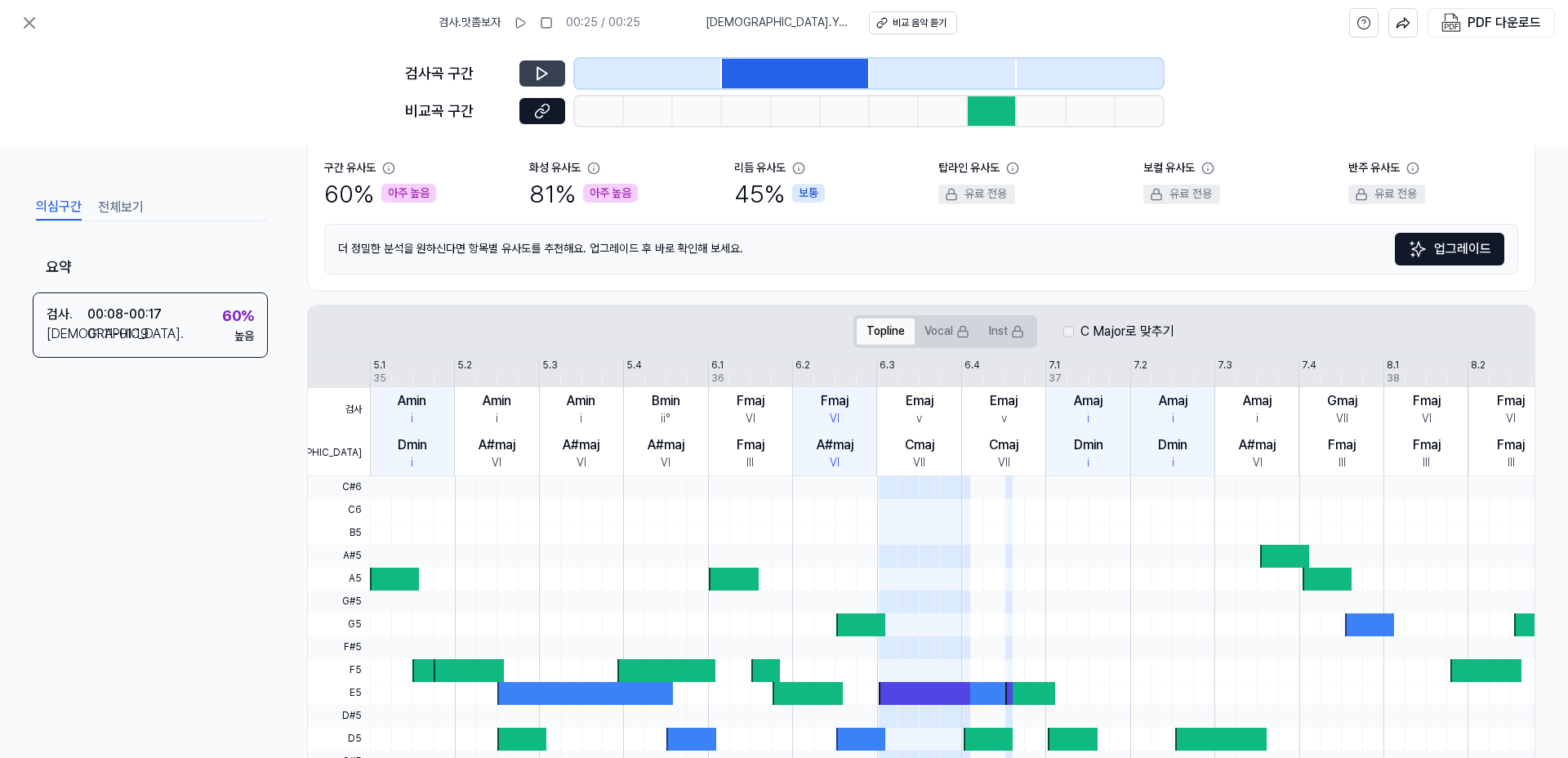
scroll to position [94, 0]
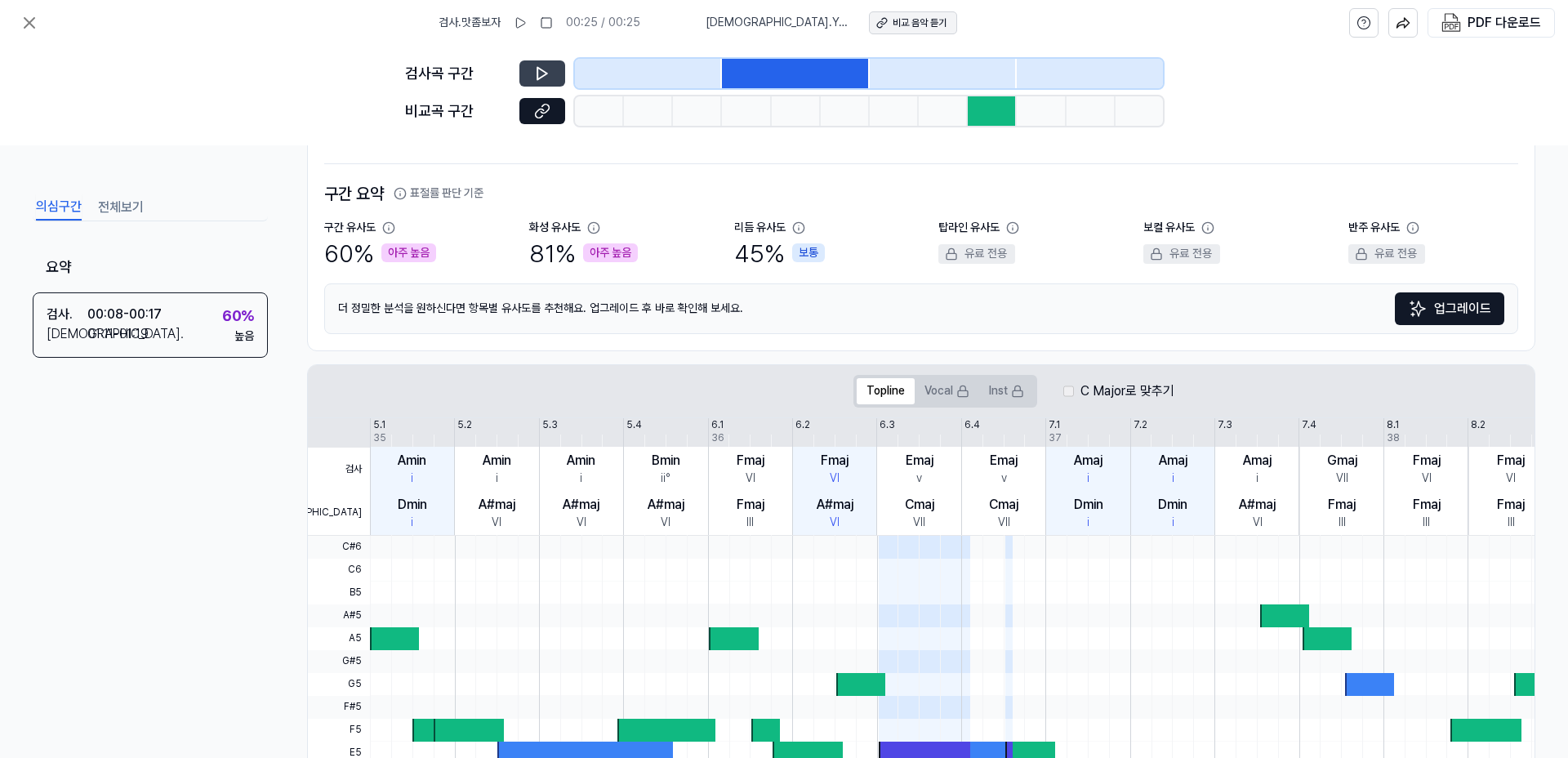
click at [910, 29] on div "비교 음악 듣기" at bounding box center [920, 23] width 54 height 14
click at [751, 19] on span "[DEMOGRAPHIC_DATA] . Ya Llegó [PERSON_NAME]" at bounding box center [778, 22] width 144 height 16
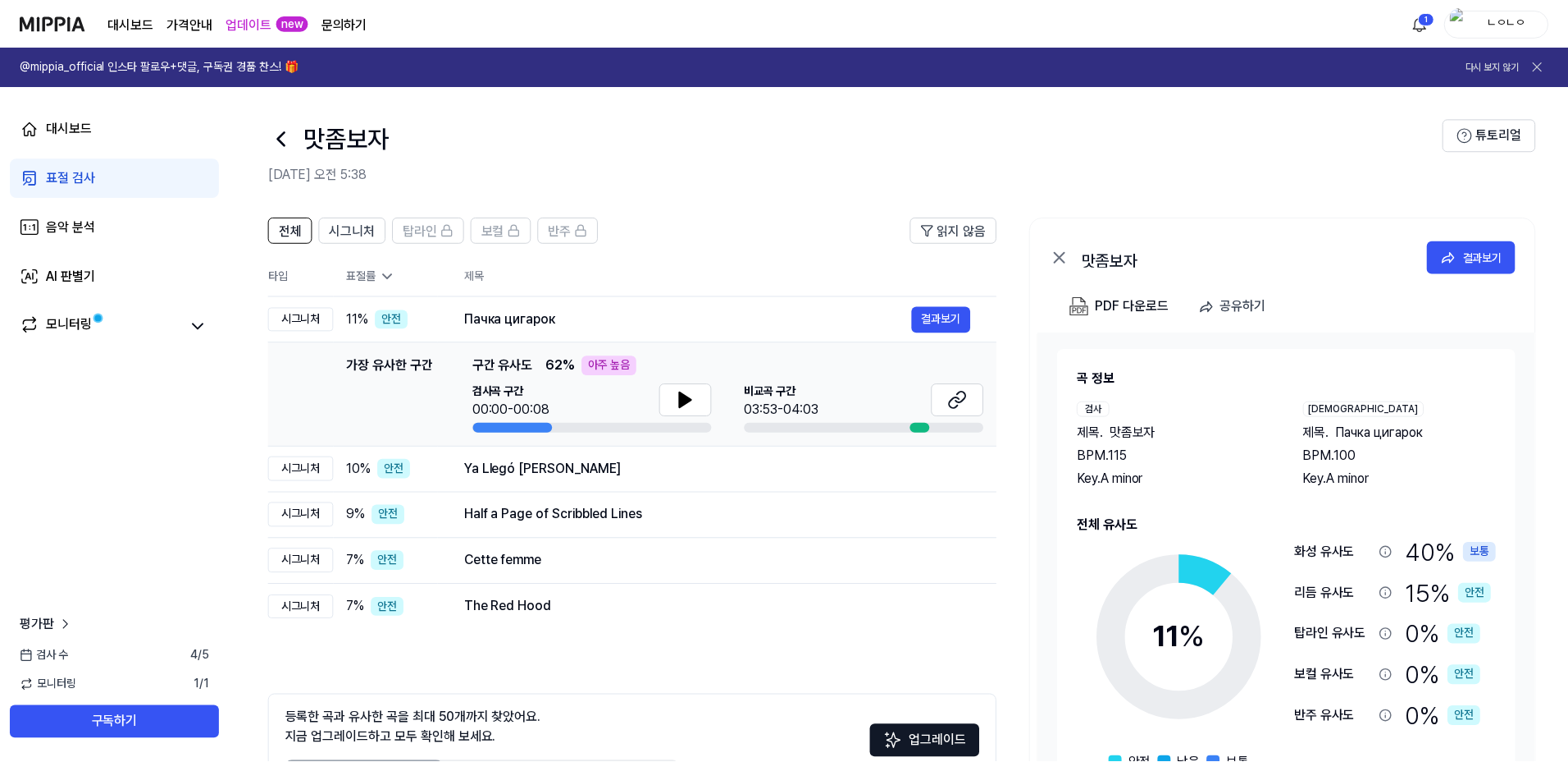
scroll to position [36, 0]
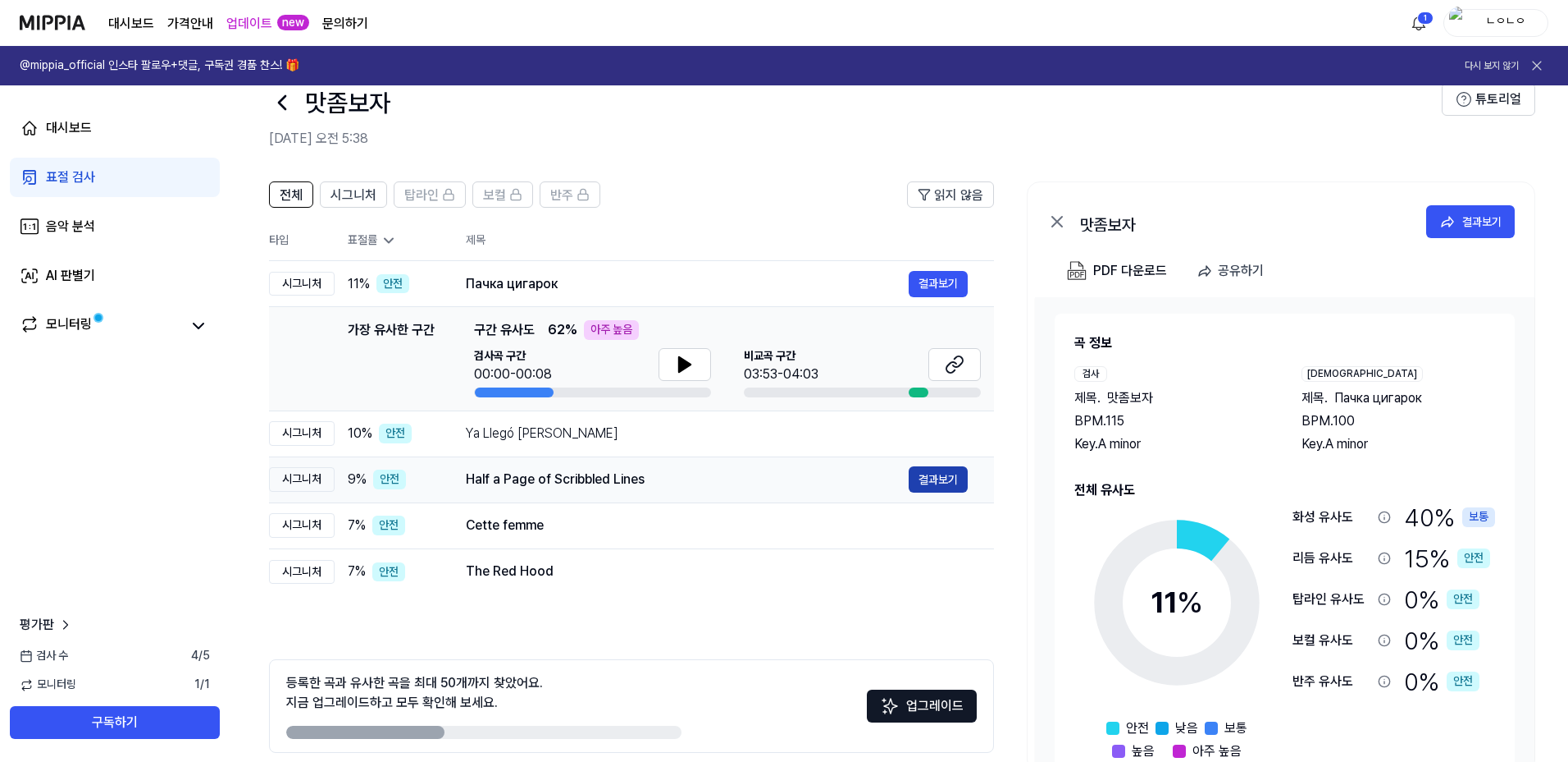
click at [932, 471] on button "결과보기" at bounding box center [939, 479] width 59 height 26
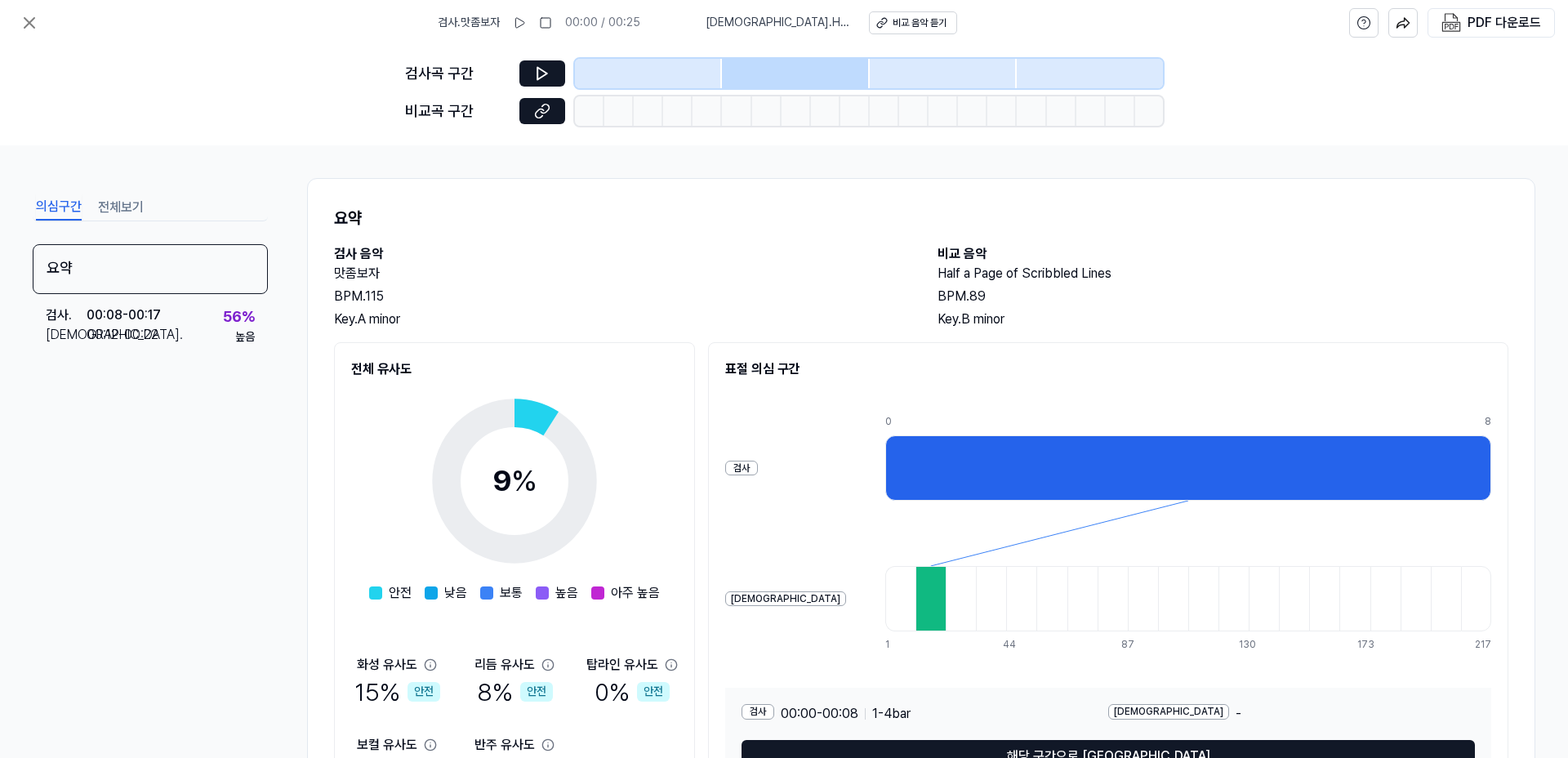
click at [915, 591] on div at bounding box center [931, 598] width 30 height 65
click at [551, 112] on button at bounding box center [542, 111] width 46 height 26
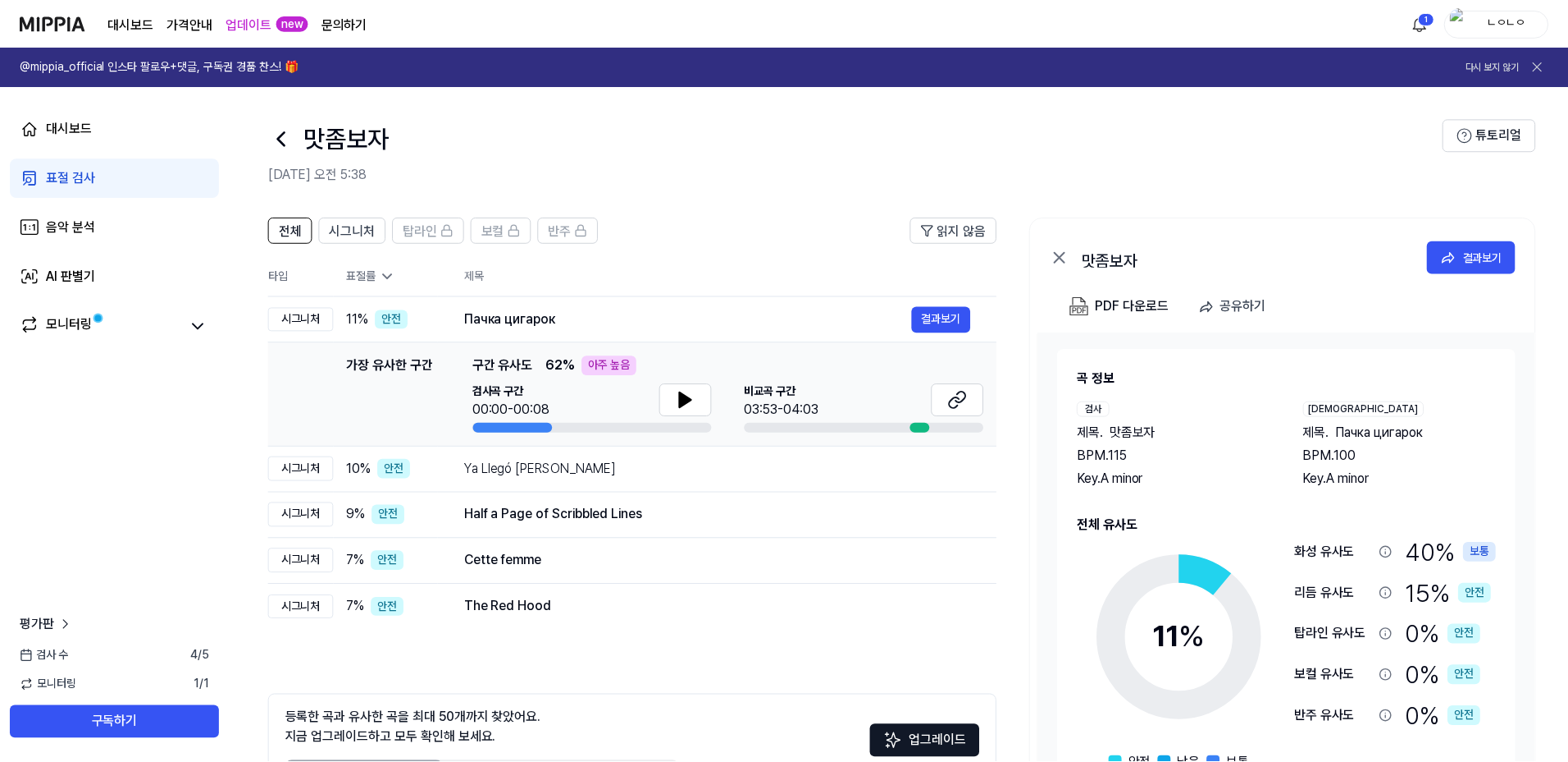
scroll to position [36, 0]
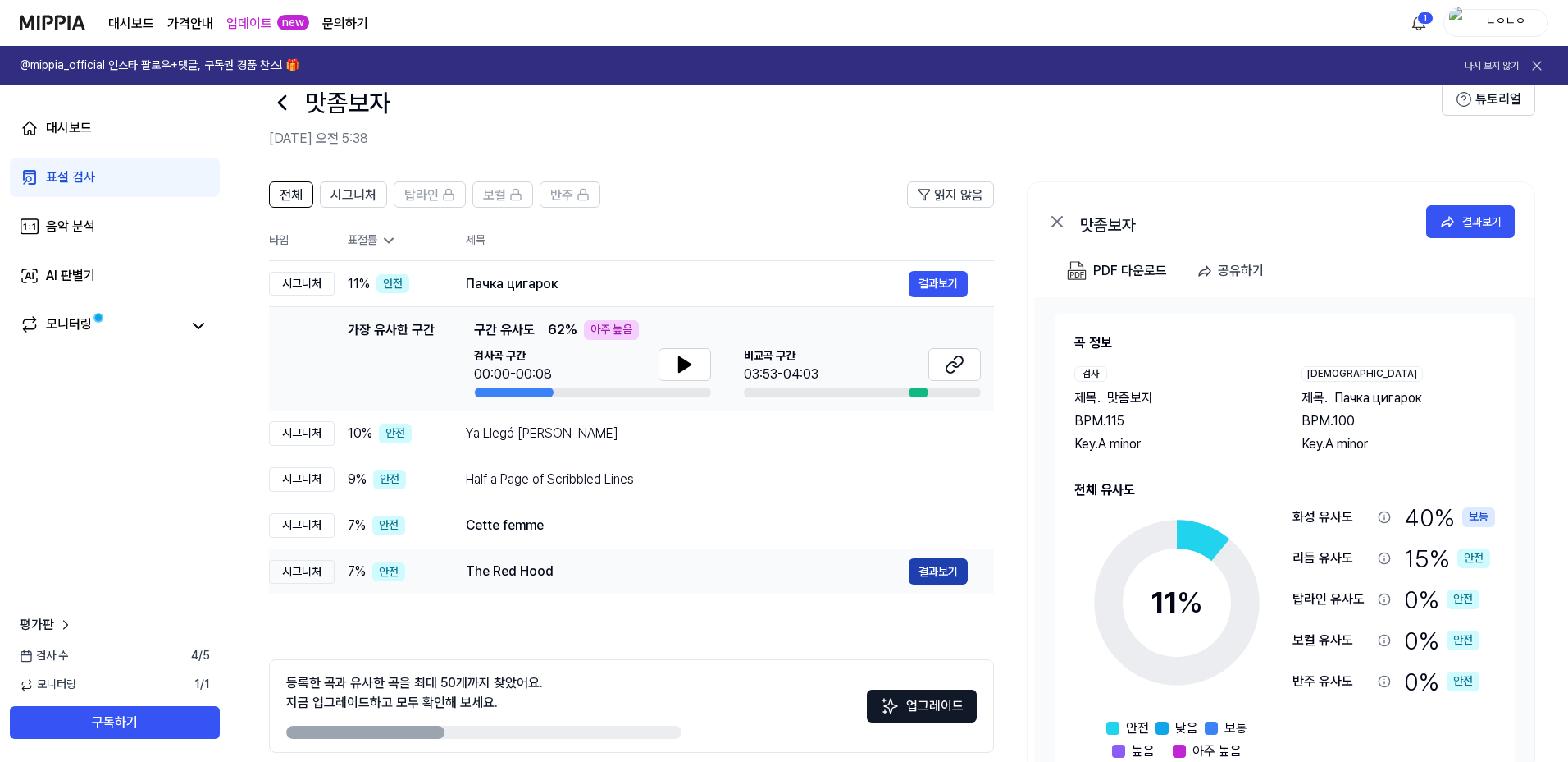
click at [926, 573] on button "결과보기" at bounding box center [939, 571] width 59 height 26
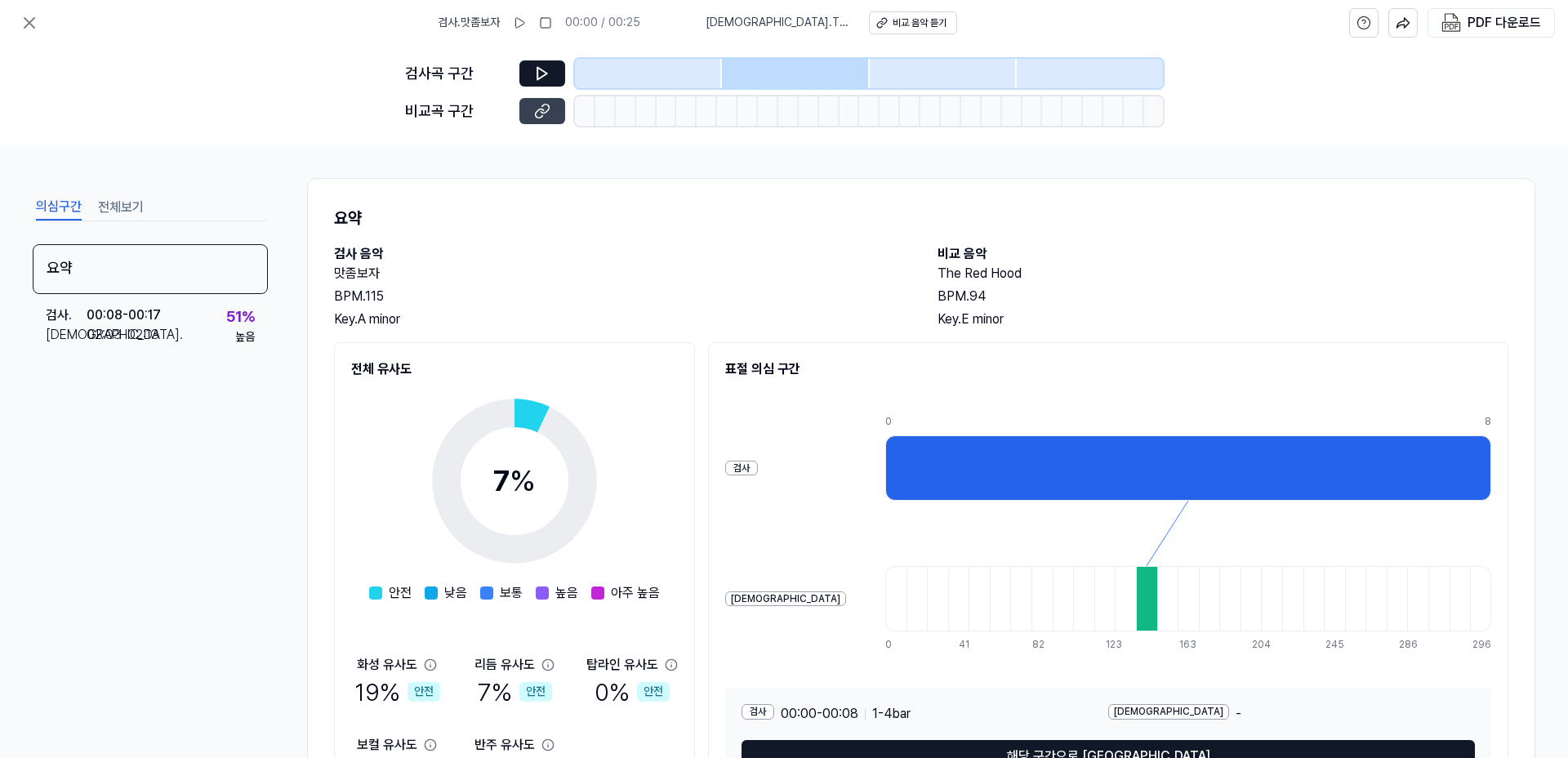
click at [537, 106] on icon at bounding box center [542, 111] width 16 height 16
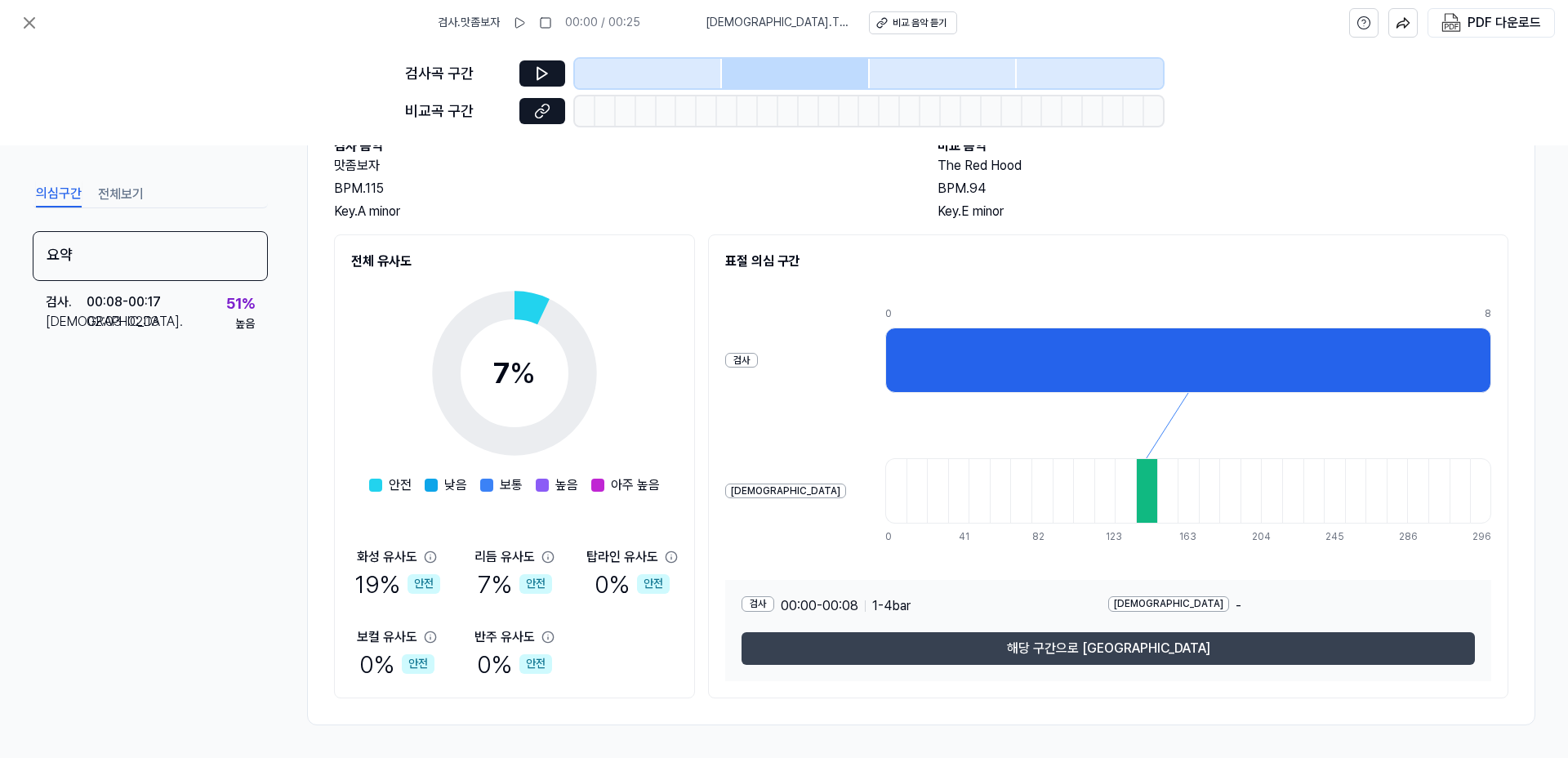
click at [1083, 652] on button "해당 구간으로 [GEOGRAPHIC_DATA]" at bounding box center [1108, 648] width 734 height 33
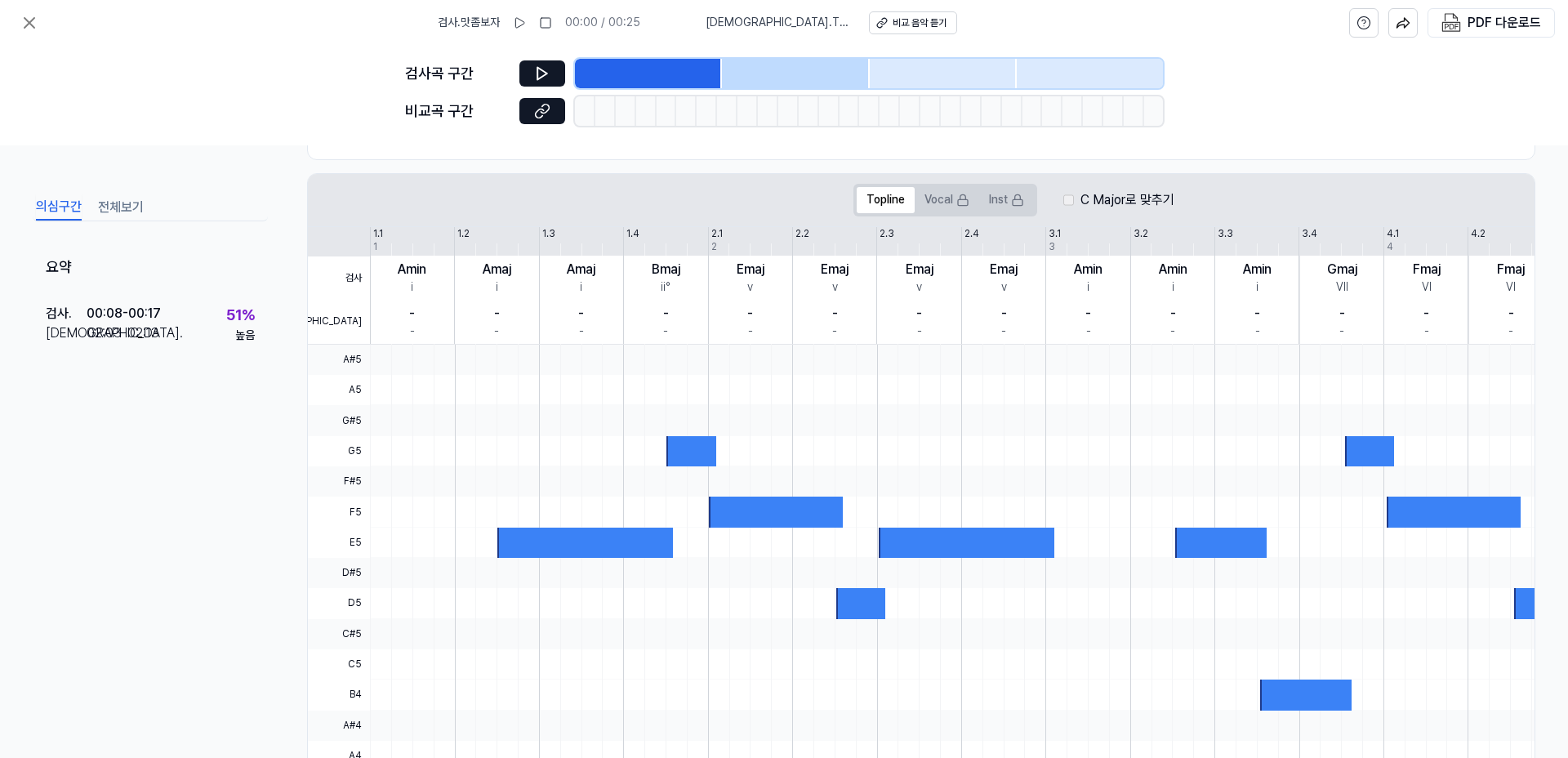
scroll to position [145, 0]
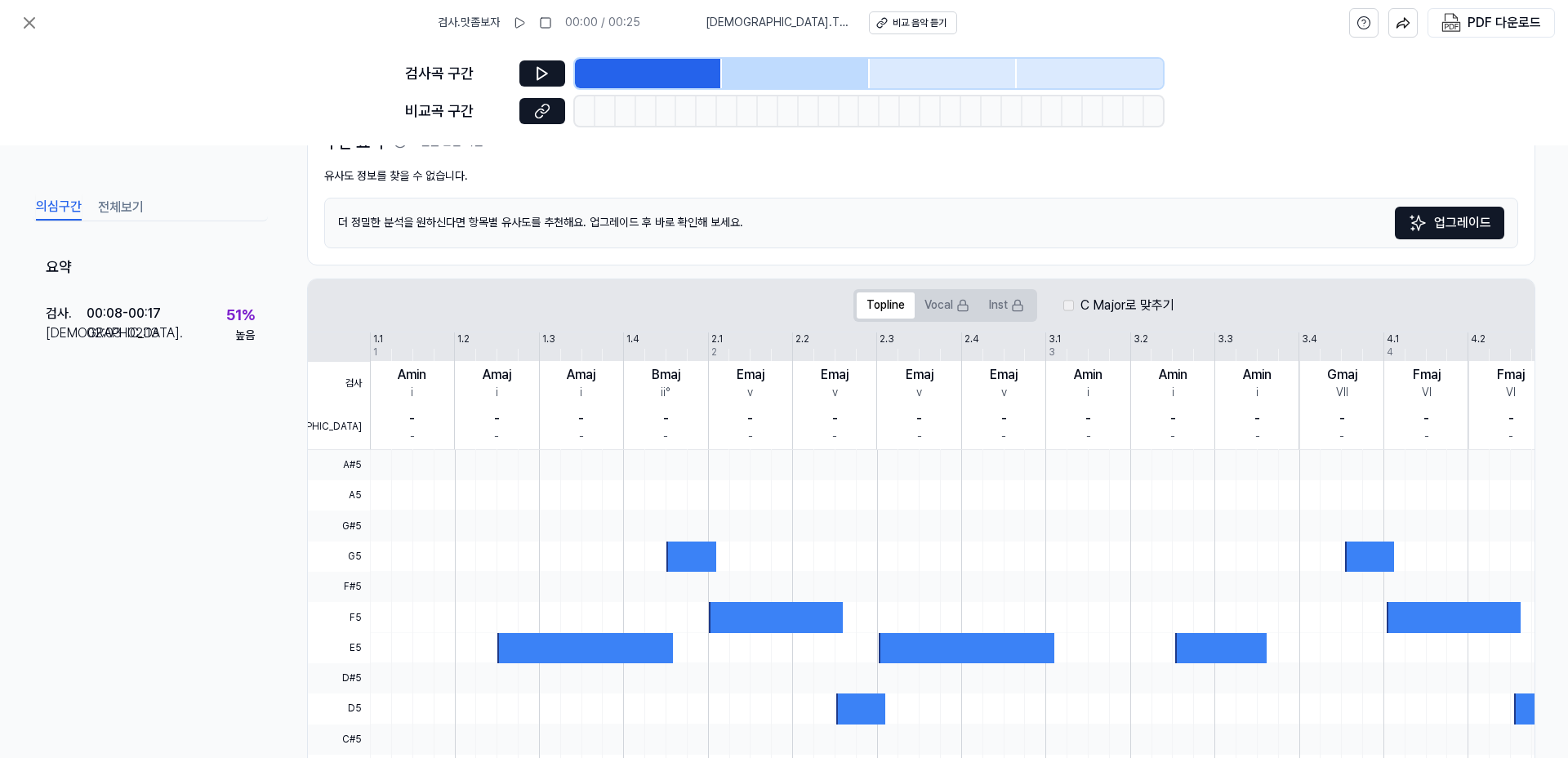
click at [921, 650] on div at bounding box center [967, 648] width 177 height 30
click at [927, 650] on div at bounding box center [967, 648] width 177 height 30
click at [937, 589] on div at bounding box center [1045, 586] width 1349 height 30
click at [775, 627] on div at bounding box center [773, 617] width 134 height 30
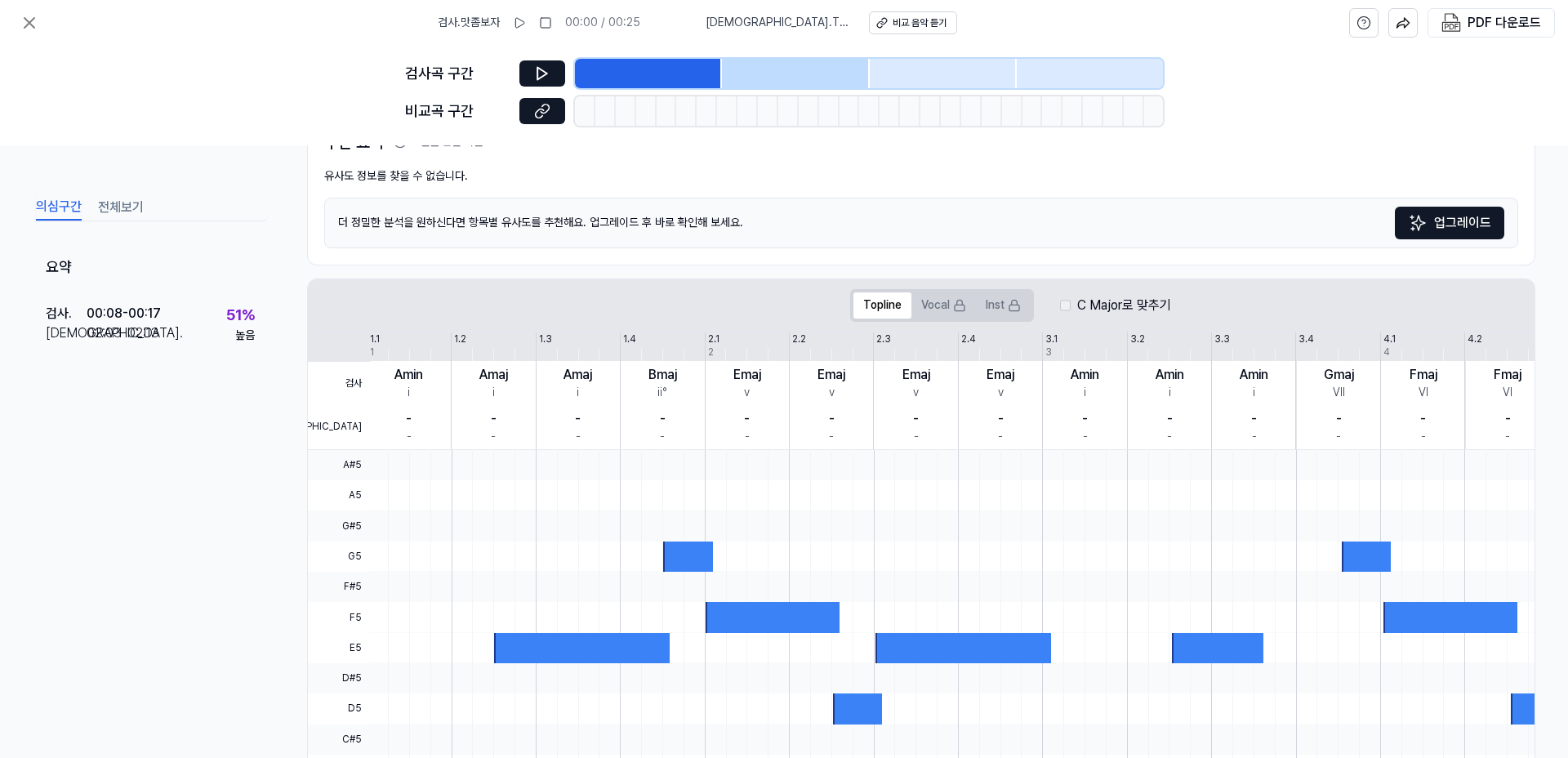
click at [770, 627] on div at bounding box center [773, 617] width 134 height 30
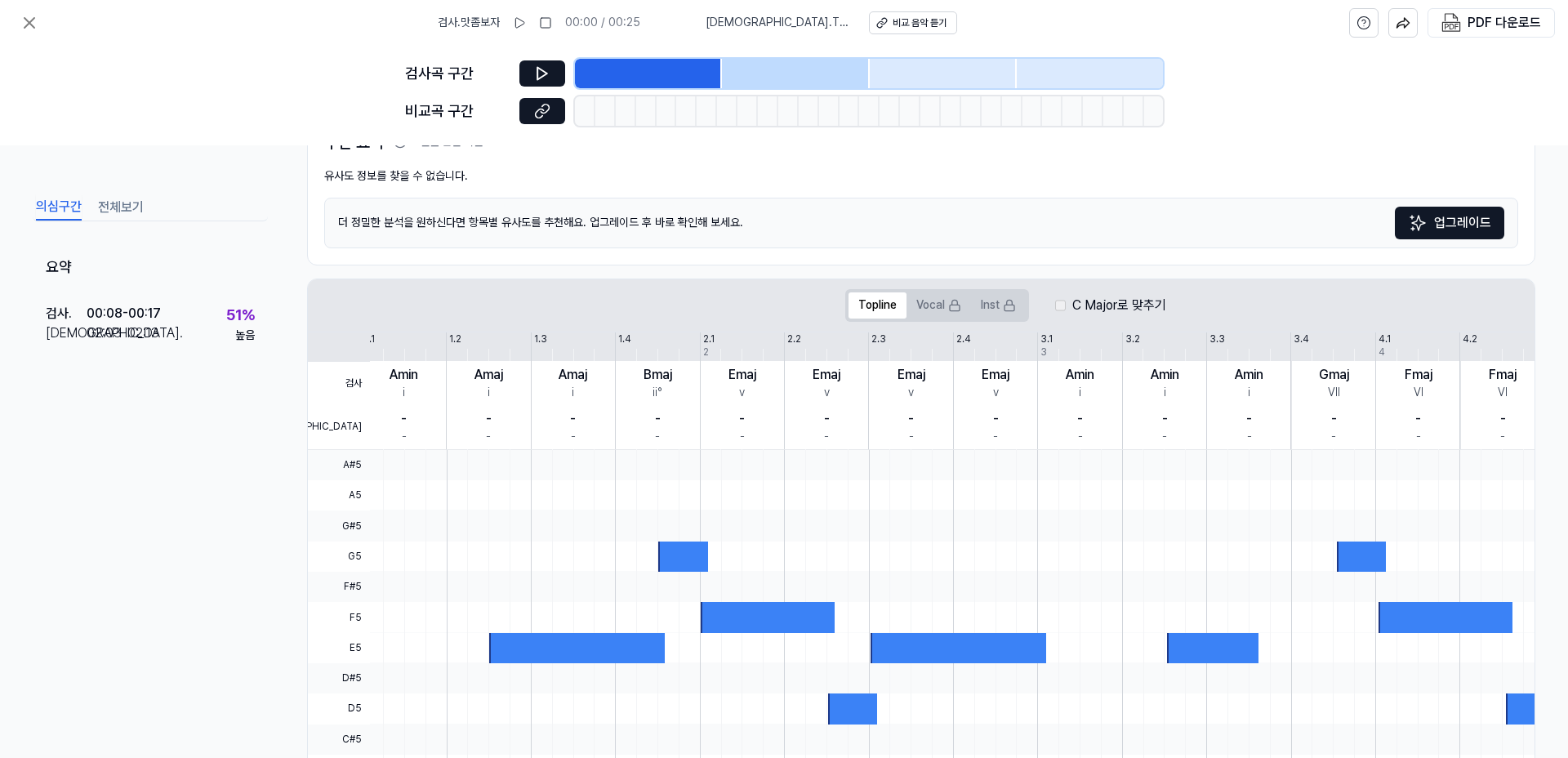
scroll to position [0, 0]
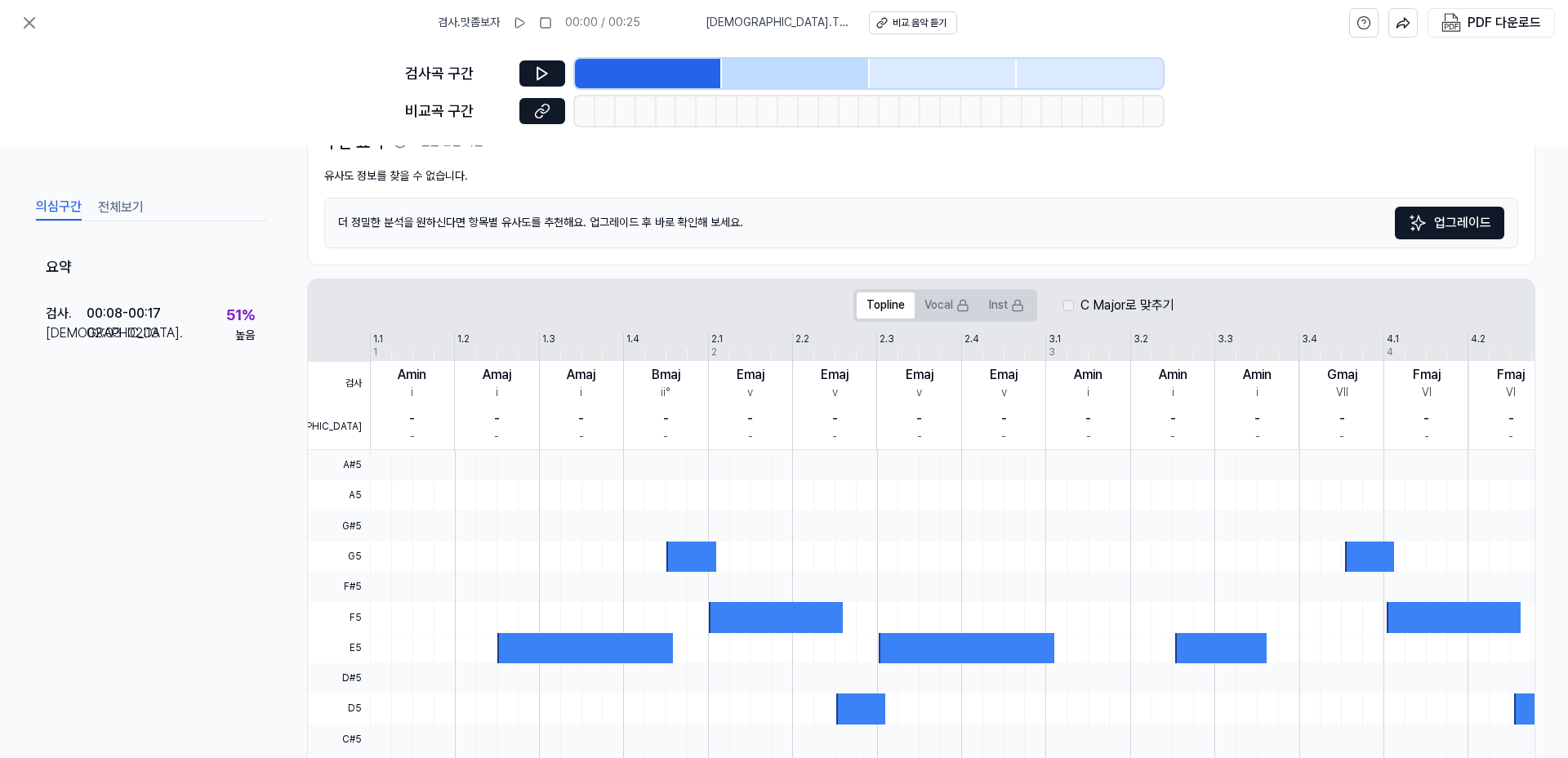
drag, startPoint x: 769, startPoint y: 627, endPoint x: 856, endPoint y: 615, distance: 87.8
click at [836, 616] on div at bounding box center [776, 617] width 134 height 30
drag, startPoint x: 849, startPoint y: 601, endPoint x: 891, endPoint y: 447, distance: 159.6
click at [887, 450] on div at bounding box center [1045, 450] width 1349 height 0
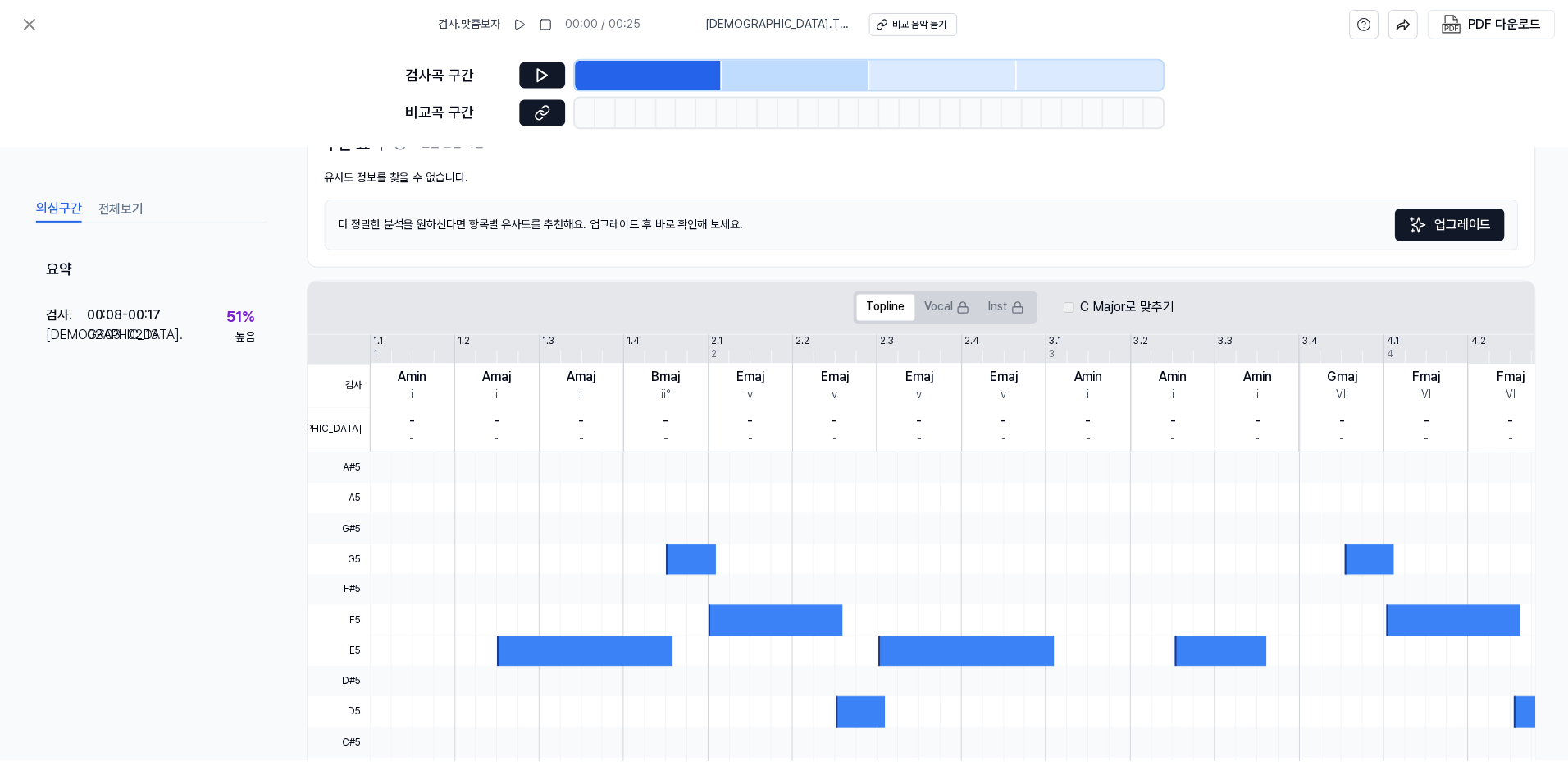
scroll to position [36, 0]
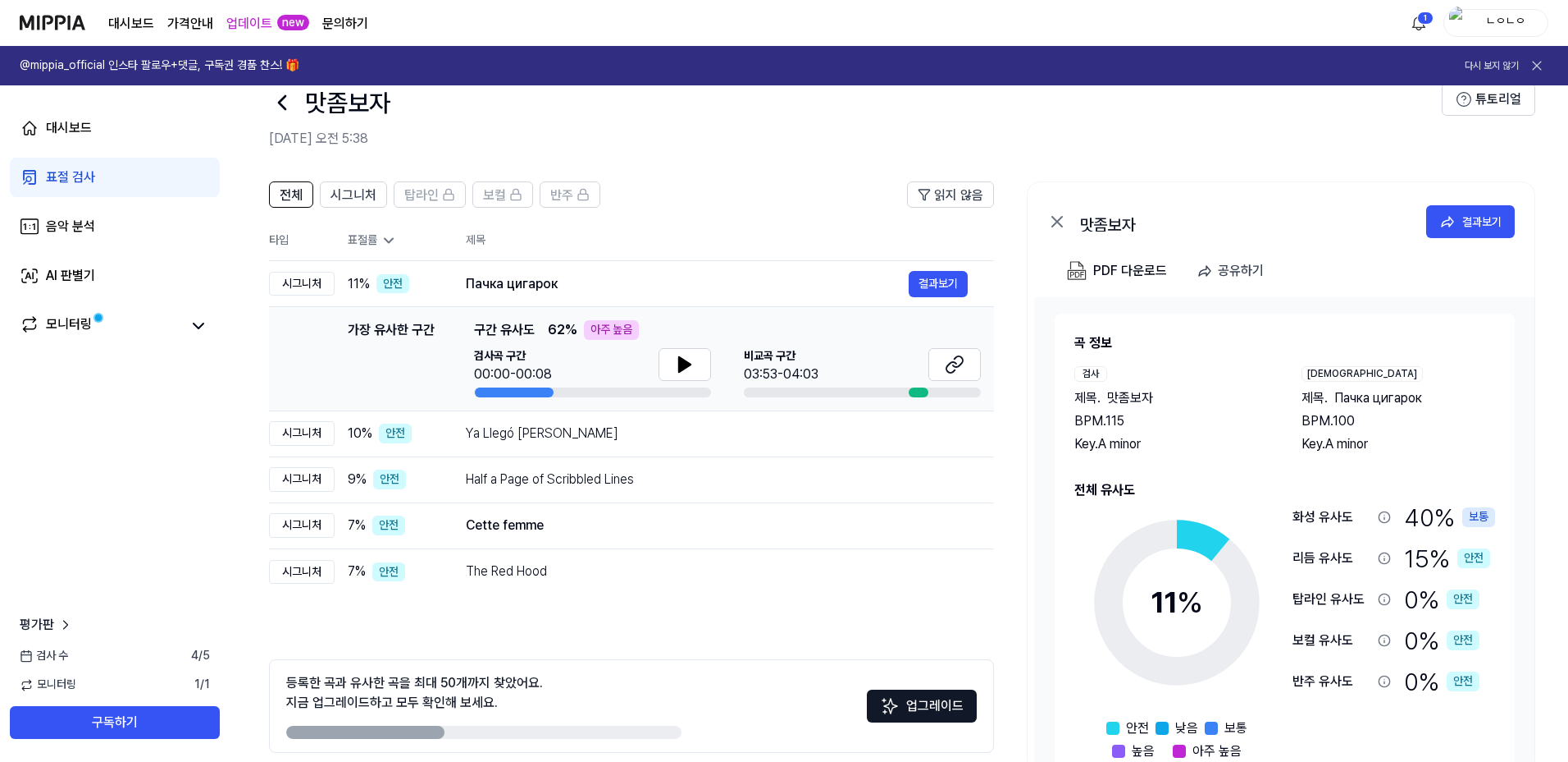
click at [612, 325] on div "아주 높음" at bounding box center [611, 330] width 55 height 20
click at [677, 370] on icon at bounding box center [684, 364] width 20 height 20
click at [685, 369] on icon at bounding box center [684, 364] width 20 height 20
click at [947, 368] on icon at bounding box center [954, 364] width 20 height 20
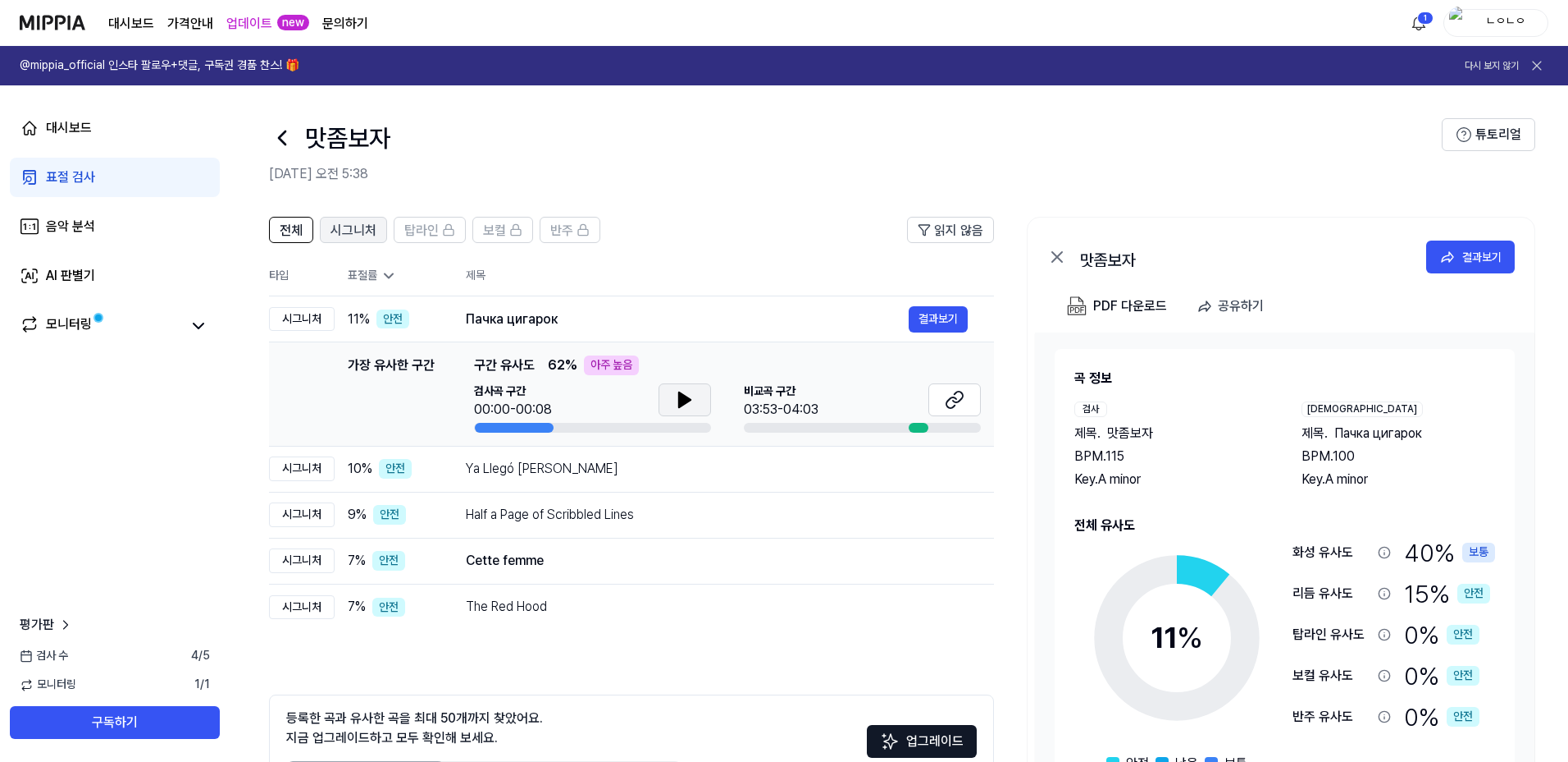
click at [329, 217] on button "시그니처" at bounding box center [353, 229] width 67 height 26
click at [296, 235] on span "전체" at bounding box center [290, 230] width 23 height 20
click at [691, 511] on div "Half a Page of Scribbled Lines" at bounding box center [688, 514] width 443 height 20
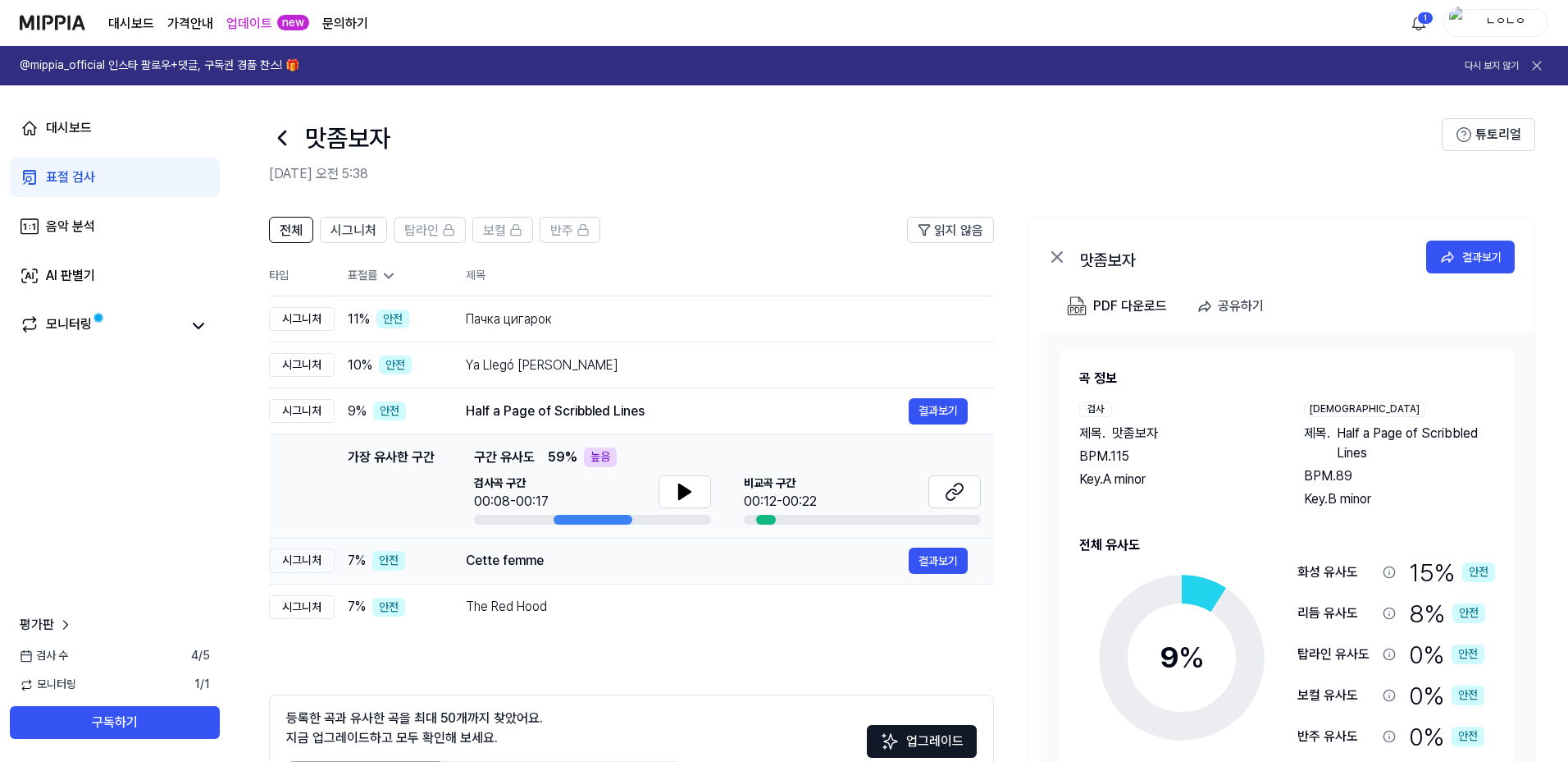
click at [688, 566] on div "Cette femme" at bounding box center [688, 560] width 443 height 20
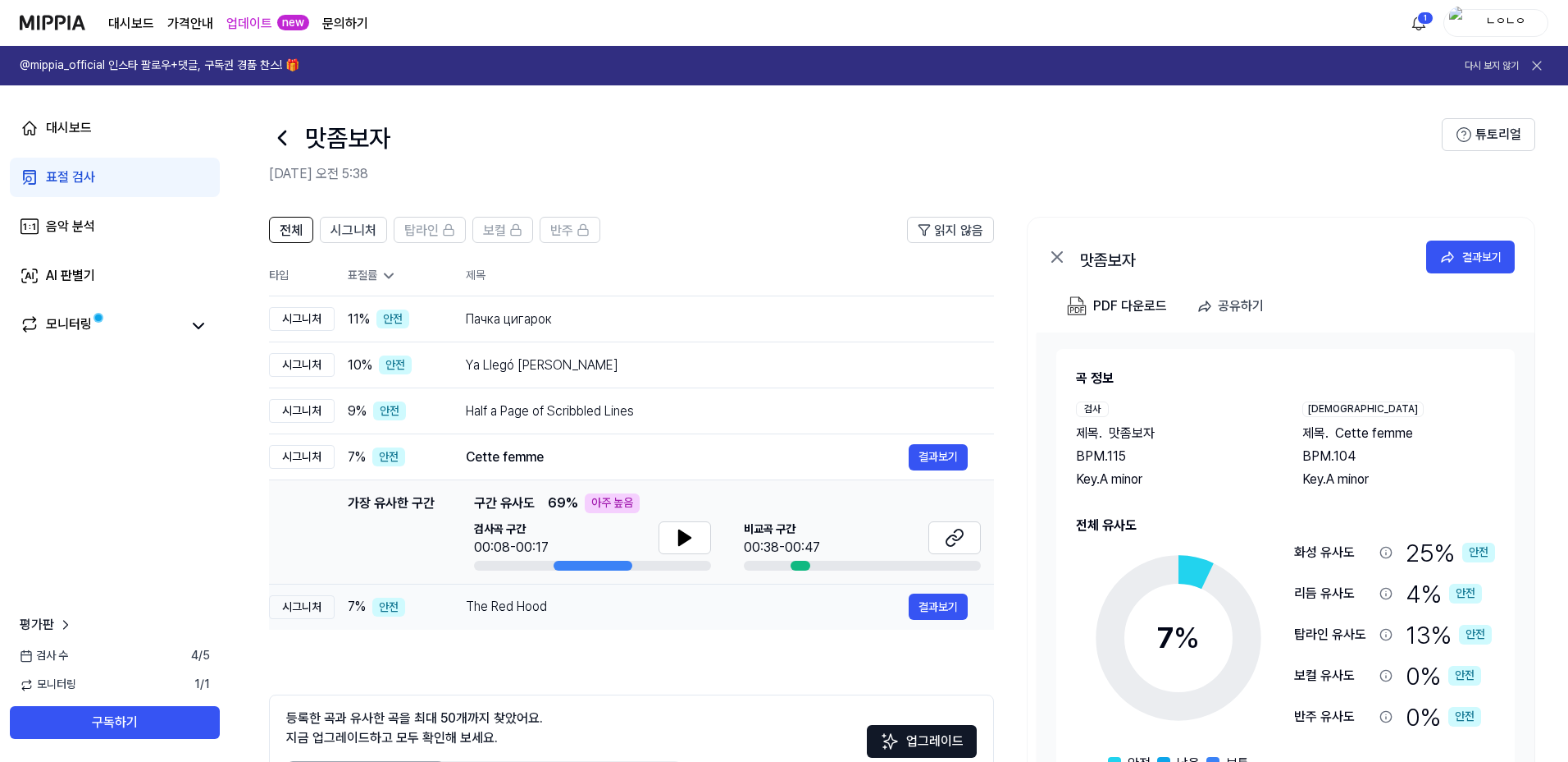
click at [687, 604] on div "The Red Hood" at bounding box center [688, 606] width 443 height 20
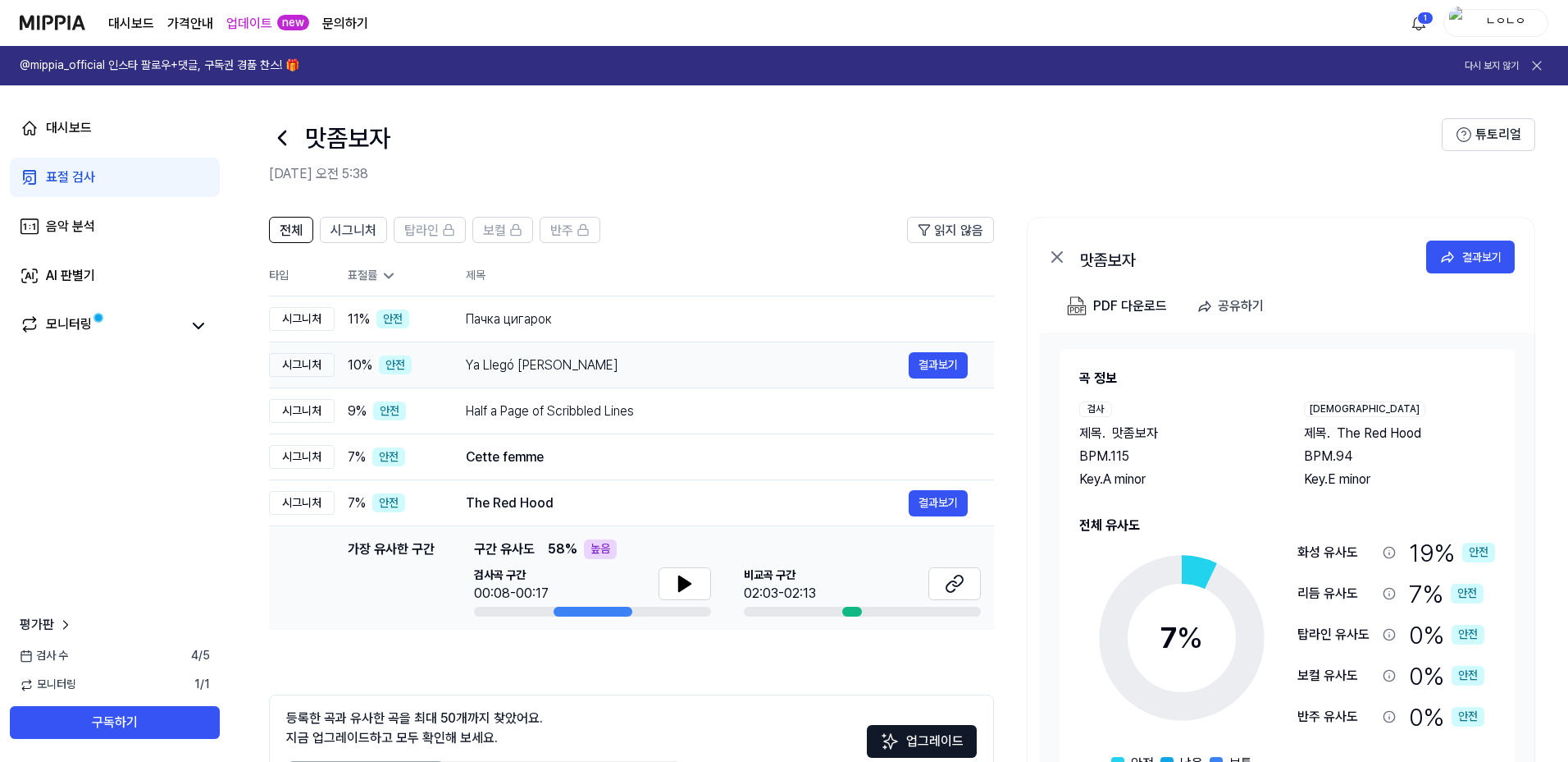
click at [702, 385] on td "Ya Llegó [PERSON_NAME] 결과보기" at bounding box center [717, 365] width 554 height 46
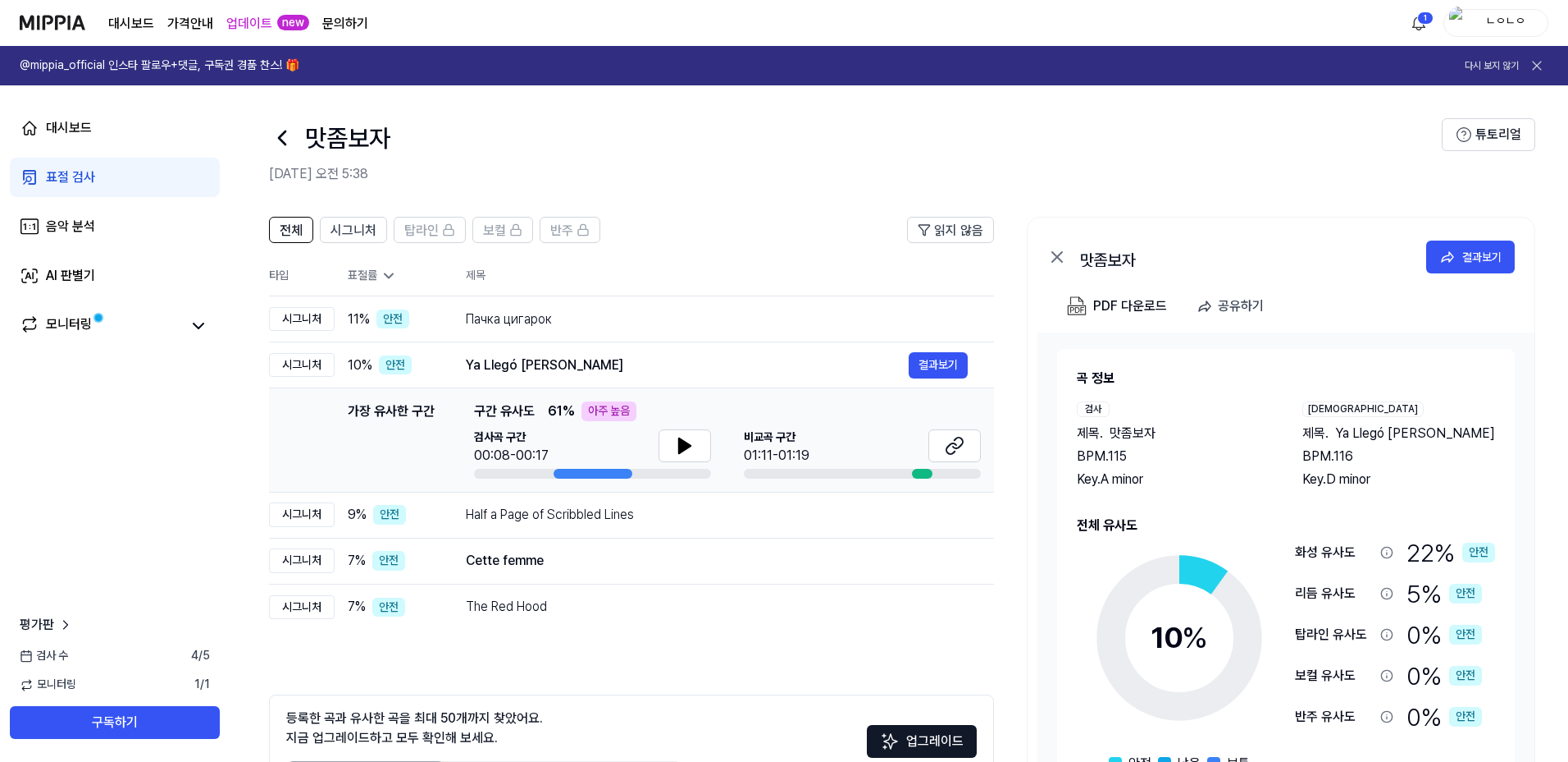
click at [703, 413] on div "가장 유사한 구간 구간 유사도 61 % 아주 높음" at bounding box center [727, 410] width 507 height 20
click at [701, 506] on div "Half a Page of Scribbled Lines" at bounding box center [688, 514] width 443 height 20
